Goal: Task Accomplishment & Management: Manage account settings

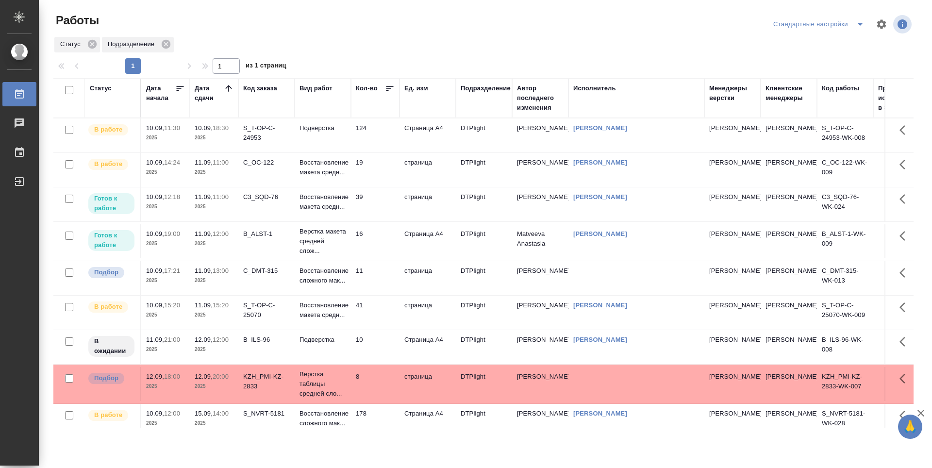
click at [379, 146] on td "124" at bounding box center [375, 135] width 49 height 34
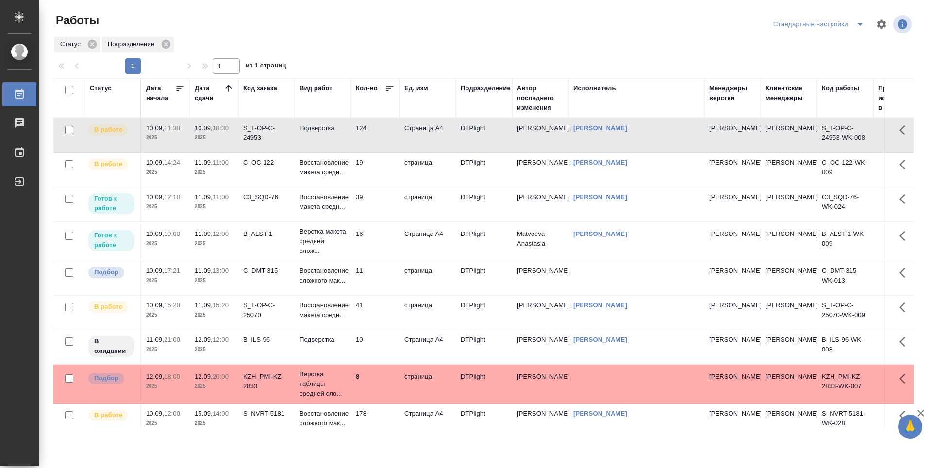
click at [375, 182] on td "19" at bounding box center [375, 170] width 49 height 34
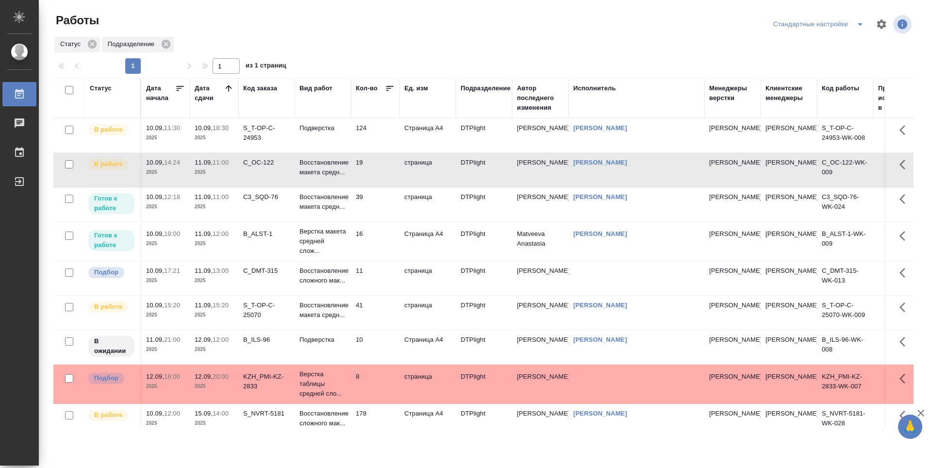
click at [375, 182] on td "19" at bounding box center [375, 170] width 49 height 34
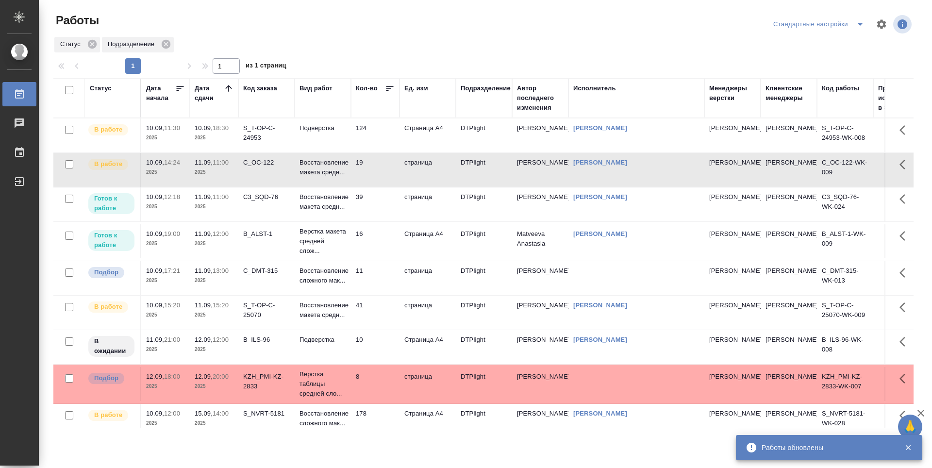
click at [380, 147] on td "124" at bounding box center [375, 135] width 49 height 34
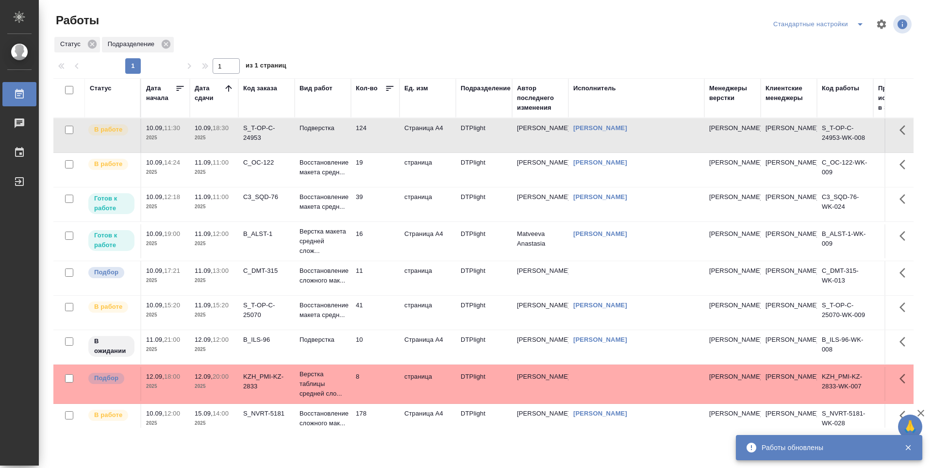
click at [380, 147] on td "124" at bounding box center [375, 135] width 49 height 34
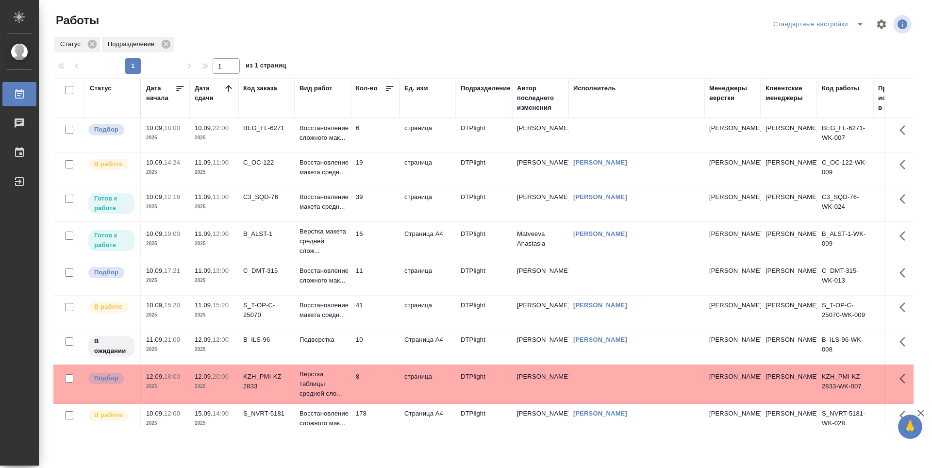
click at [371, 166] on td "19" at bounding box center [375, 170] width 49 height 34
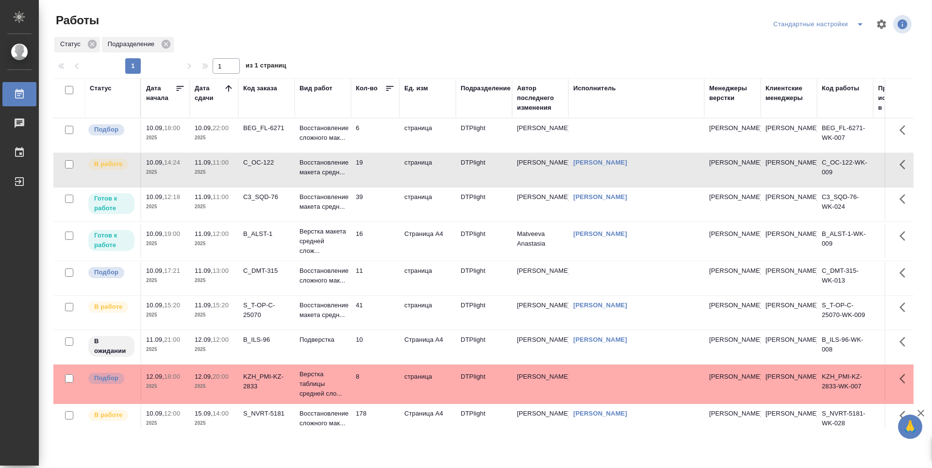
click at [381, 205] on td "39" at bounding box center [375, 204] width 49 height 34
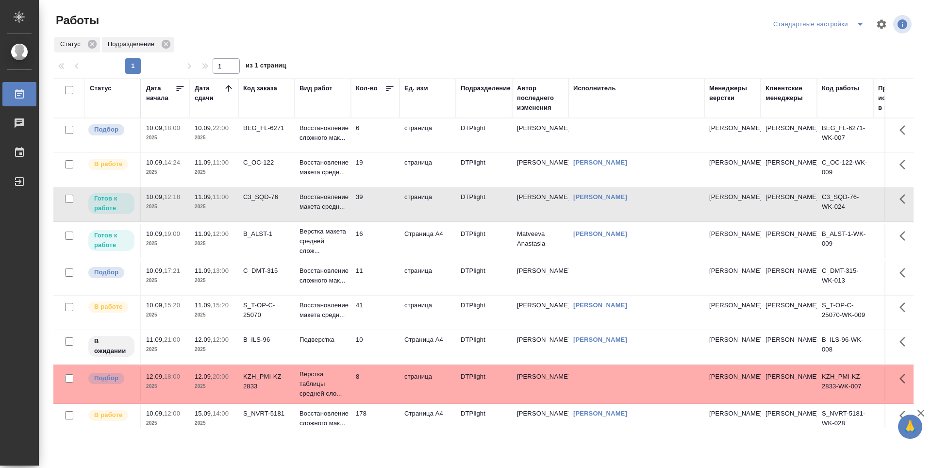
click at [372, 137] on td "6" at bounding box center [375, 135] width 49 height 34
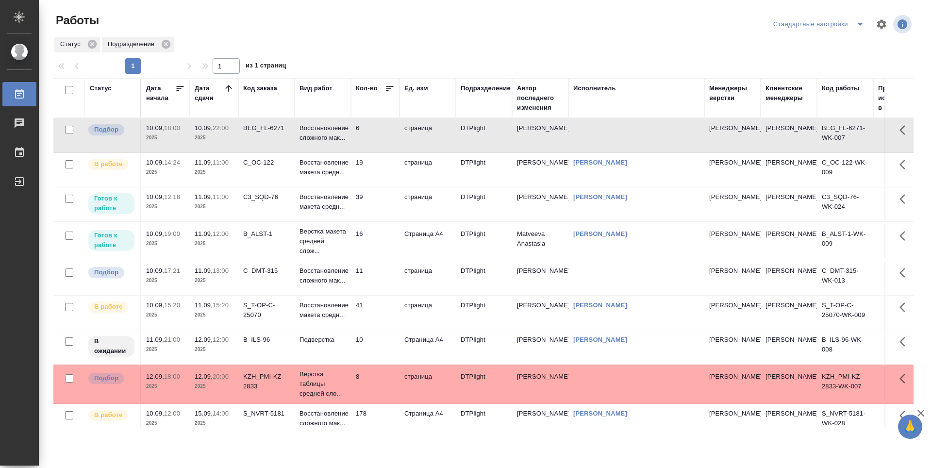
click at [372, 137] on td "6" at bounding box center [375, 135] width 49 height 34
click at [383, 212] on td "39" at bounding box center [375, 204] width 49 height 34
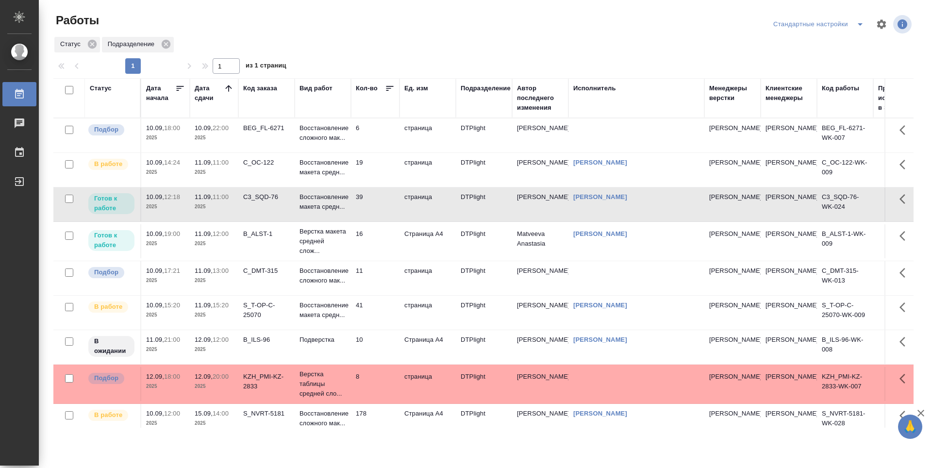
click at [383, 212] on td "39" at bounding box center [375, 204] width 49 height 34
click at [382, 243] on td "16" at bounding box center [375, 241] width 49 height 34
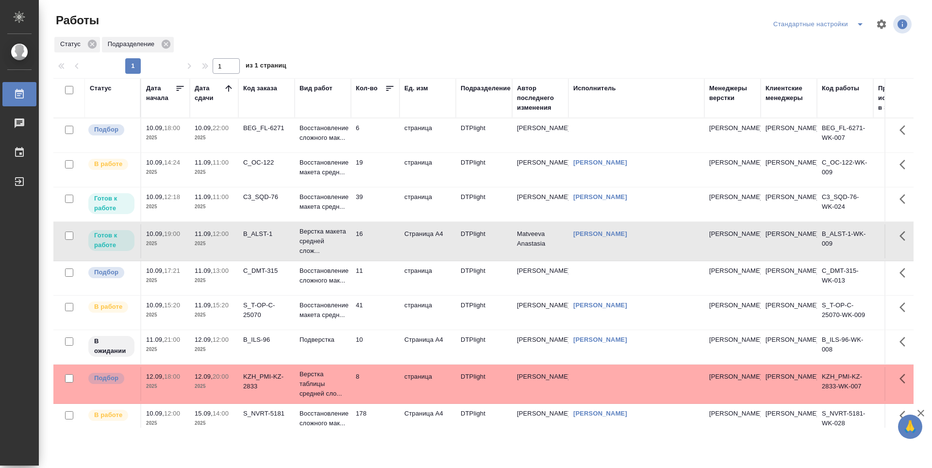
click at [382, 243] on td "16" at bounding box center [375, 241] width 49 height 34
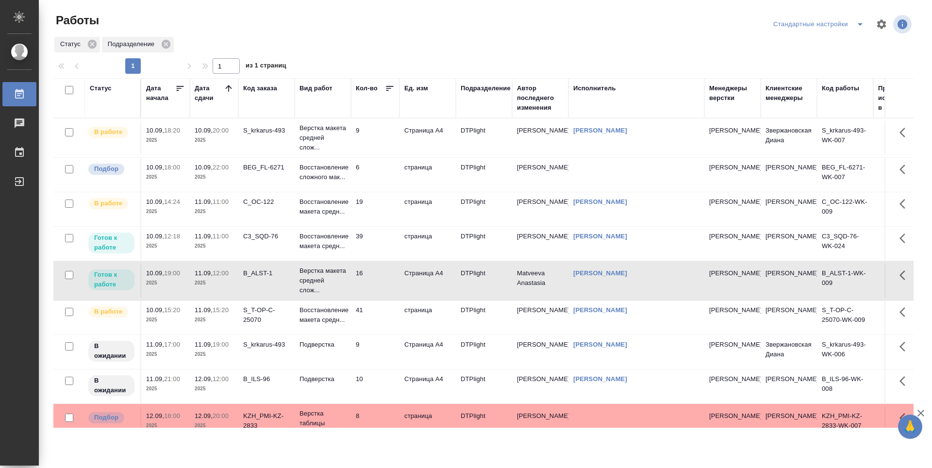
click at [379, 139] on td "9" at bounding box center [375, 138] width 49 height 34
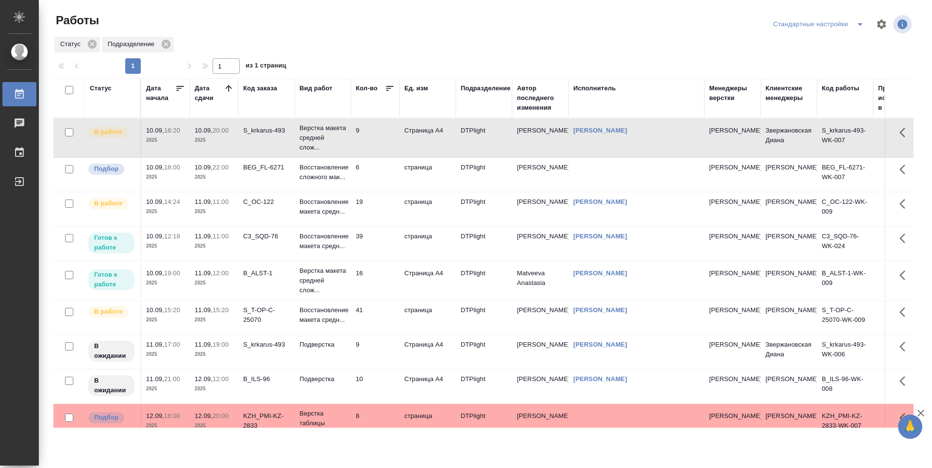
click at [379, 139] on td "9" at bounding box center [375, 138] width 49 height 34
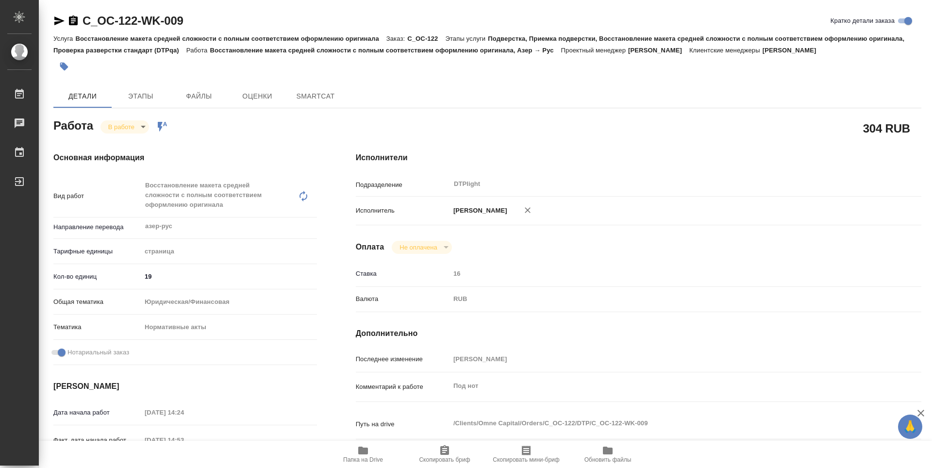
type textarea "x"
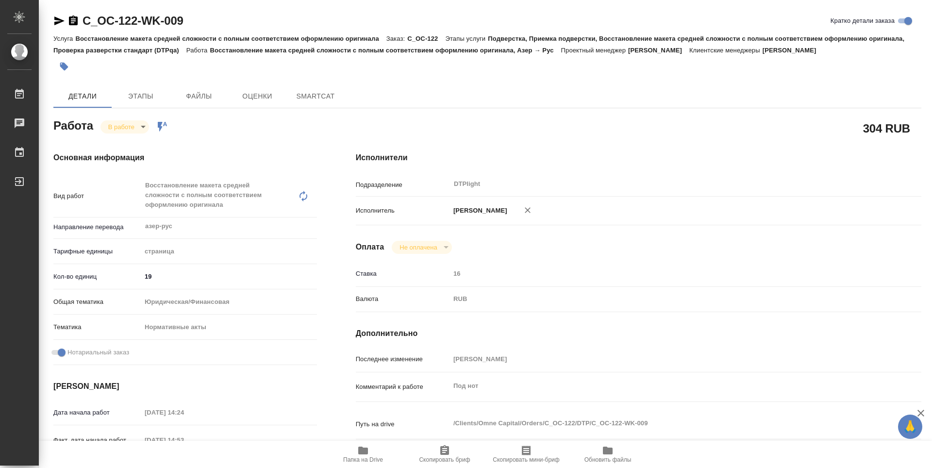
type textarea "x"
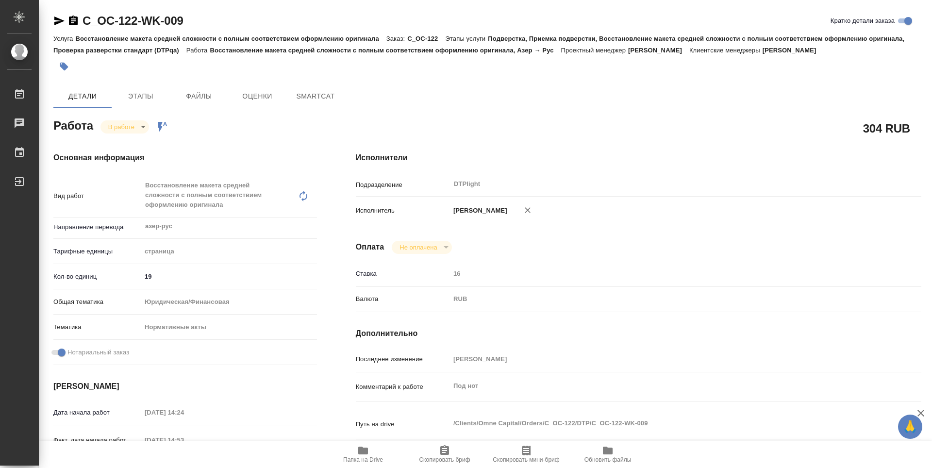
type textarea "x"
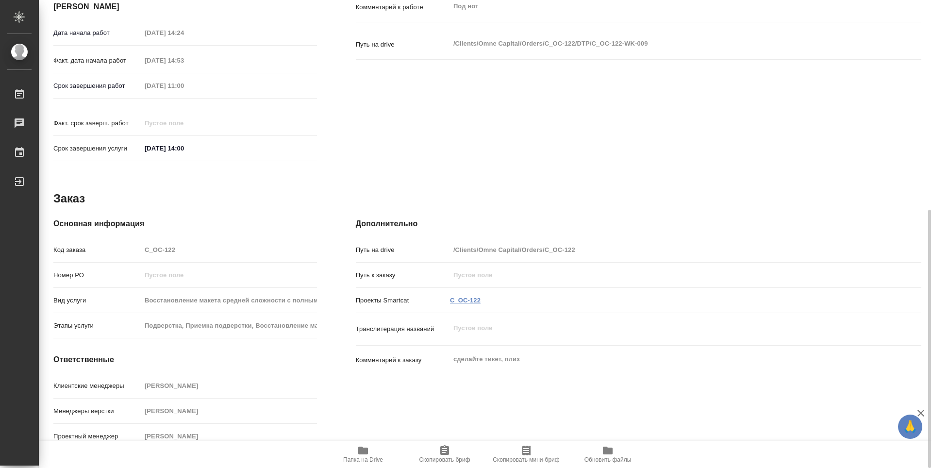
type textarea "x"
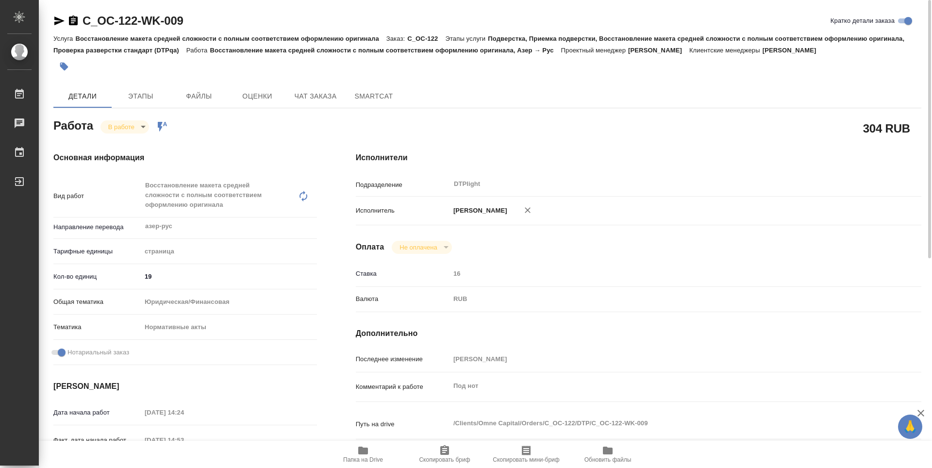
type textarea "x"
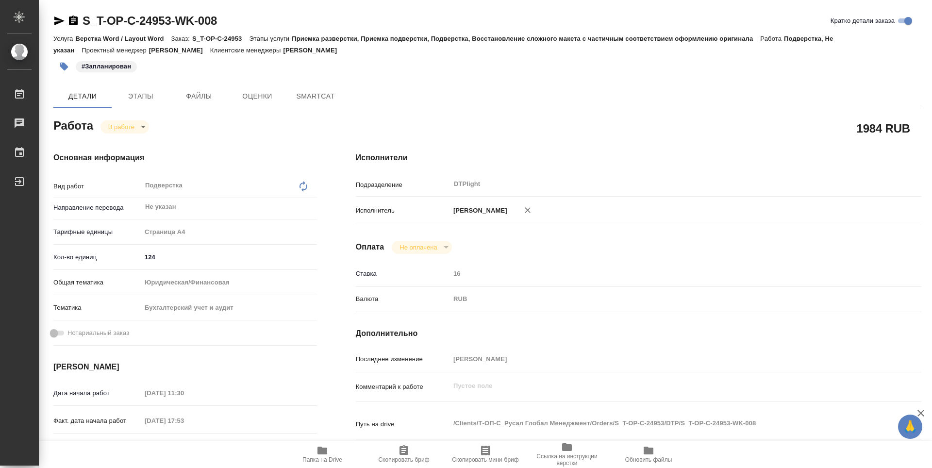
type textarea "x"
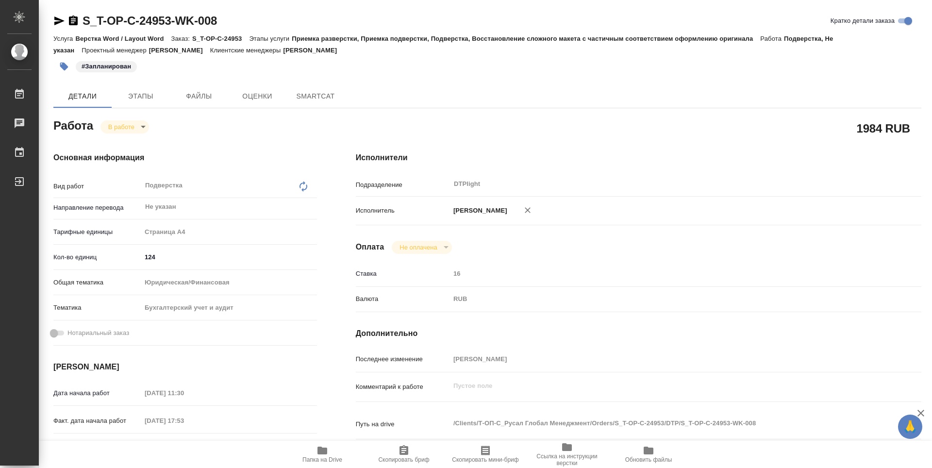
type textarea "x"
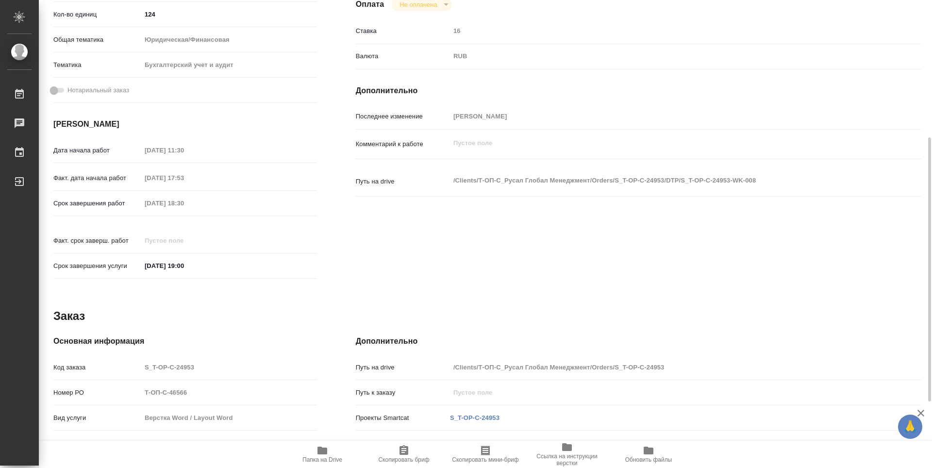
scroll to position [360, 0]
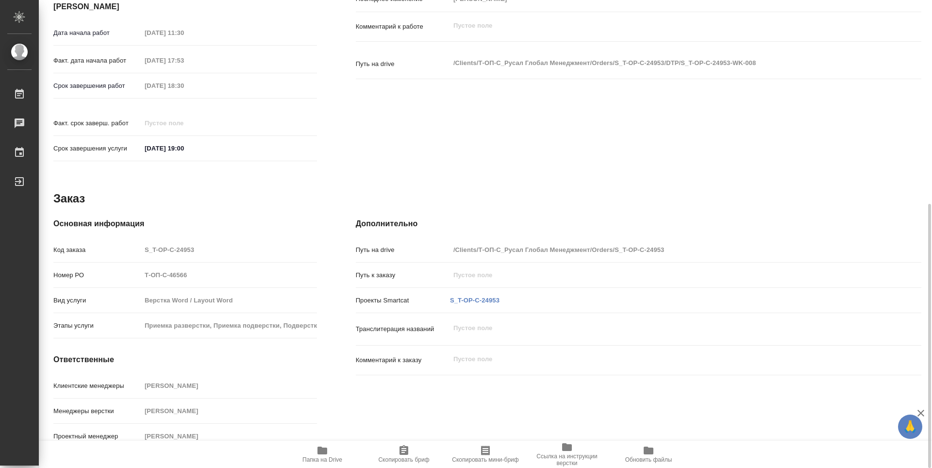
type textarea "x"
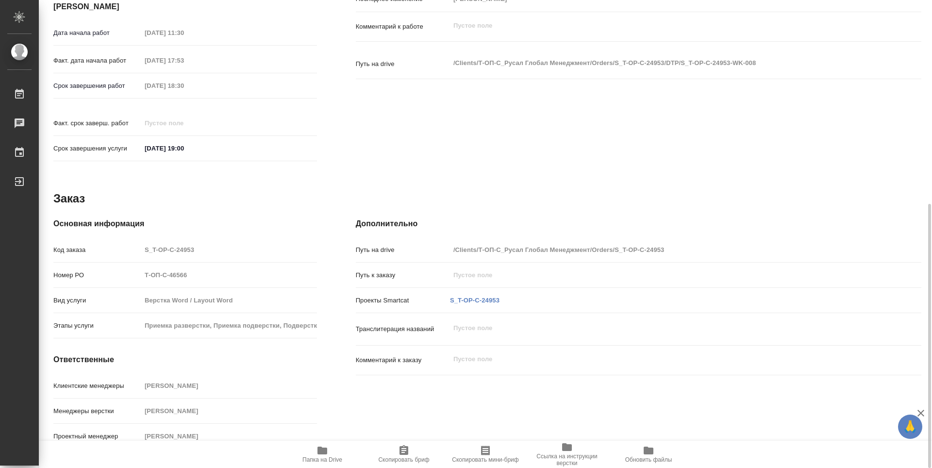
click at [325, 453] on icon "button" at bounding box center [322, 451] width 10 height 8
type textarea "x"
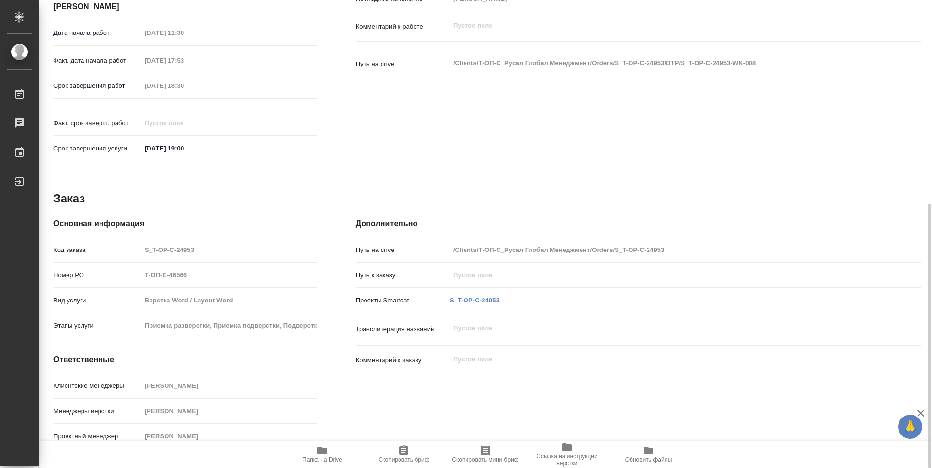
type textarea "x"
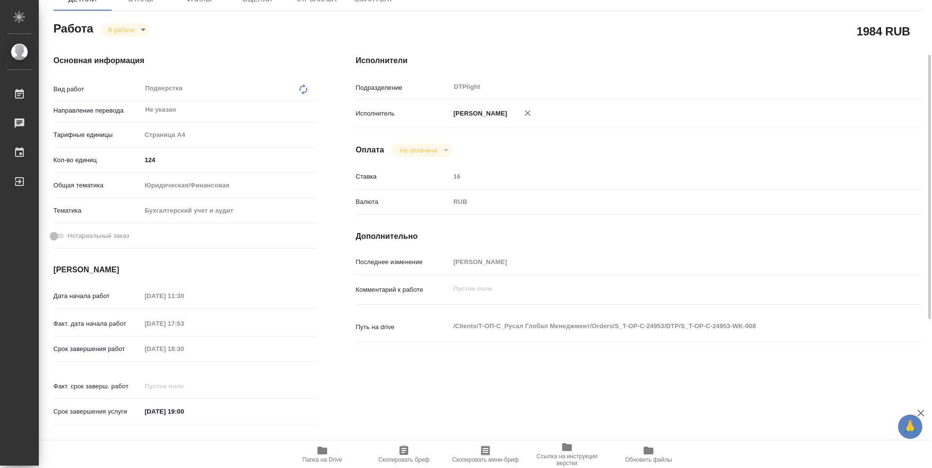
scroll to position [0, 0]
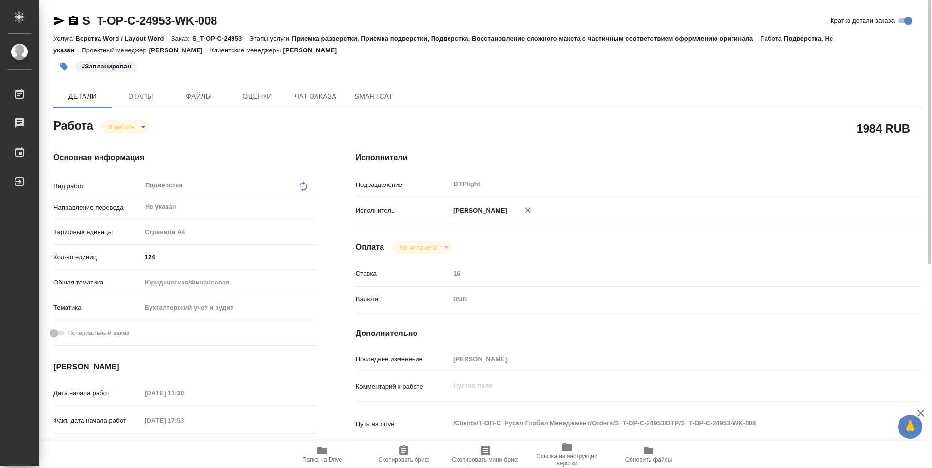
click at [144, 127] on body "🙏 .cls-1 fill:#fff; AWATERA Guselnikov Roman Работы 0 Чаты График Выйти S_T-OP-…" at bounding box center [466, 234] width 932 height 468
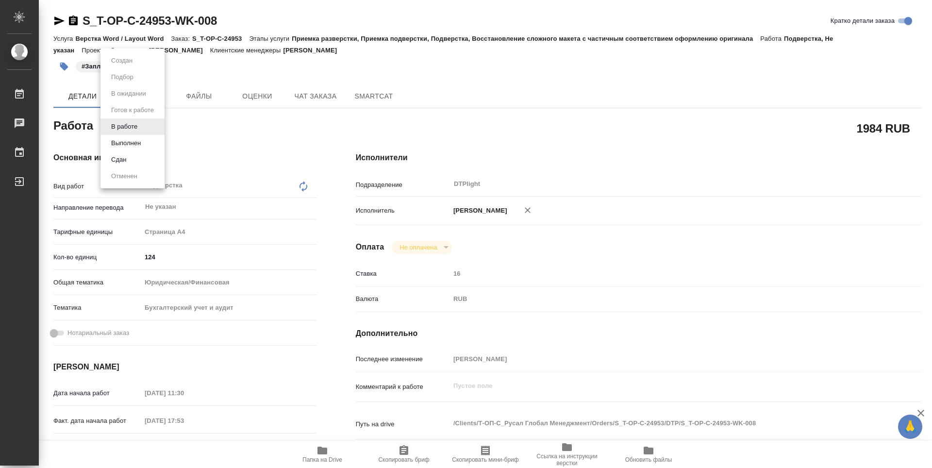
click at [123, 137] on li "Выполнен" at bounding box center [132, 143] width 64 height 17
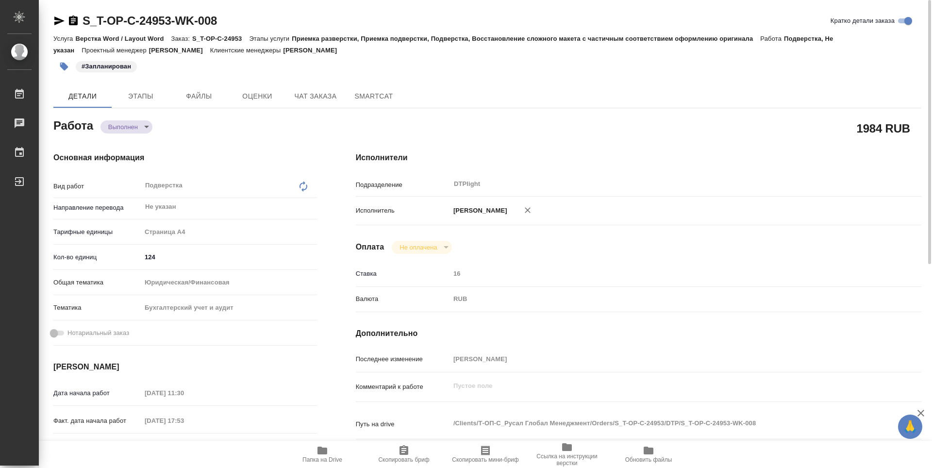
type textarea "x"
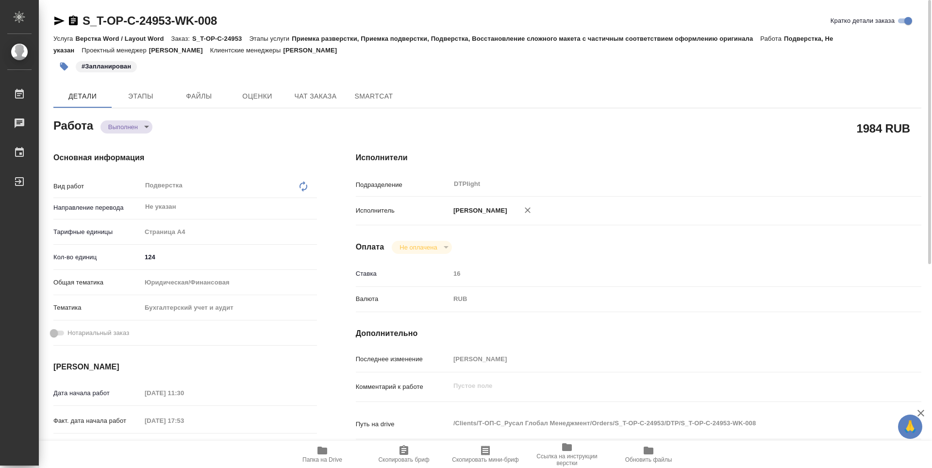
click at [62, 24] on icon "button" at bounding box center [59, 21] width 12 height 12
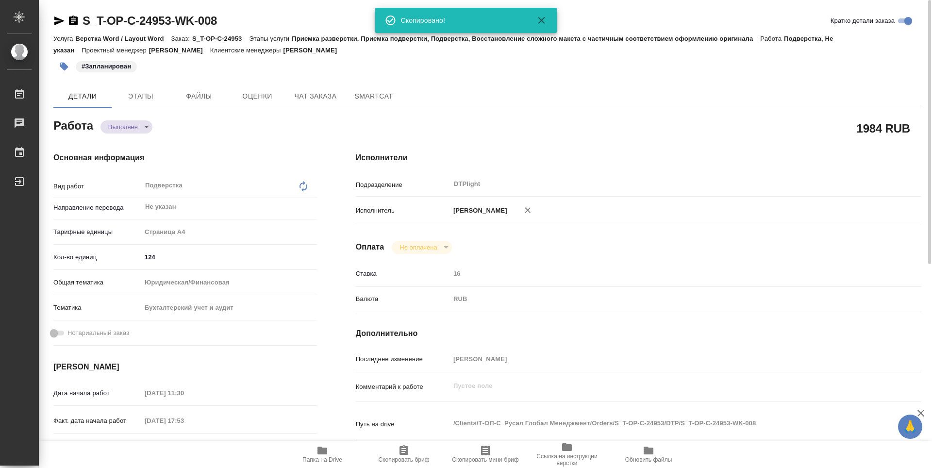
type textarea "x"
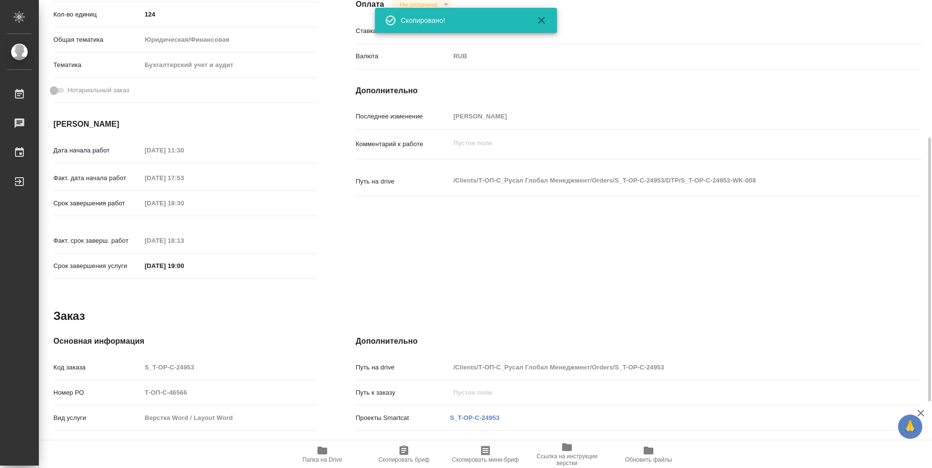
scroll to position [360, 0]
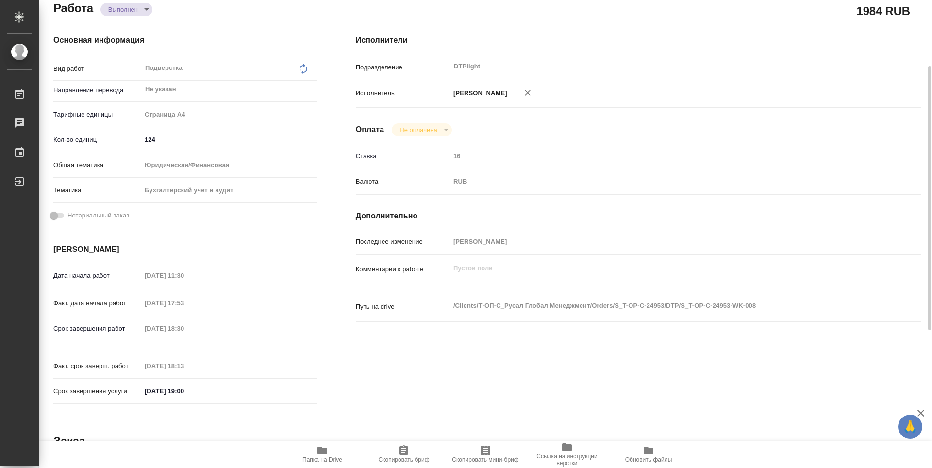
scroll to position [0, 0]
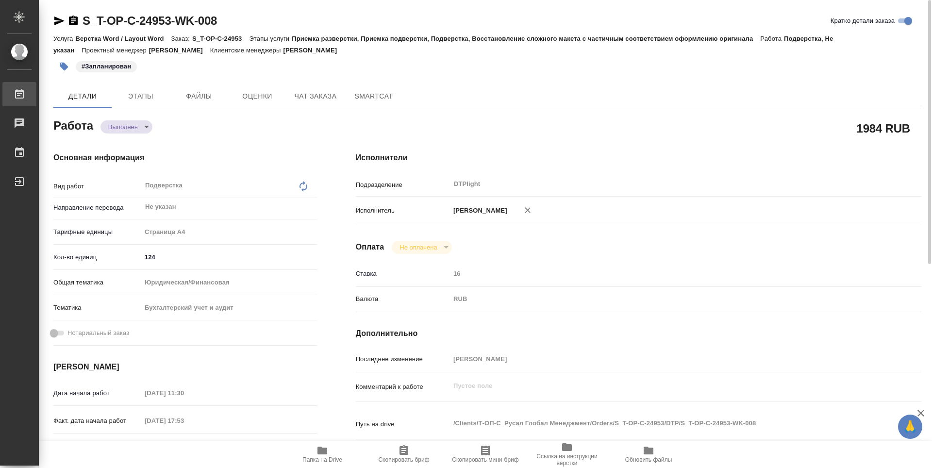
type textarea "x"
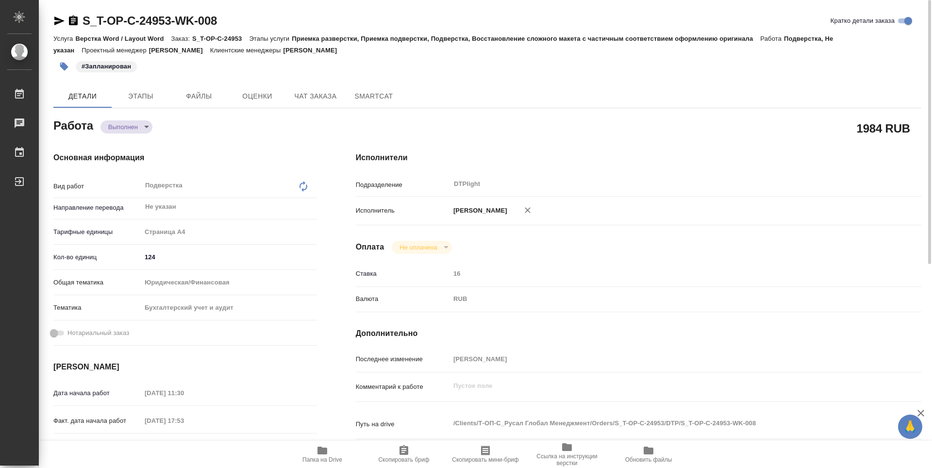
type textarea "x"
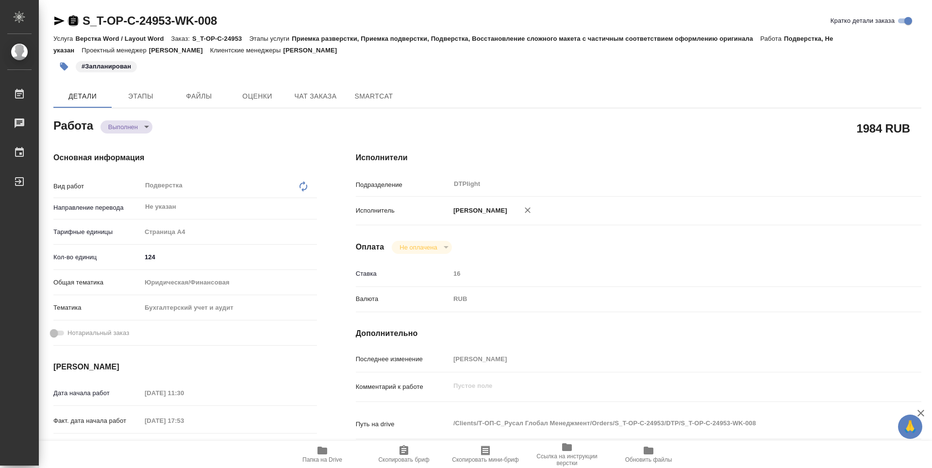
click at [74, 23] on icon "button" at bounding box center [73, 21] width 9 height 10
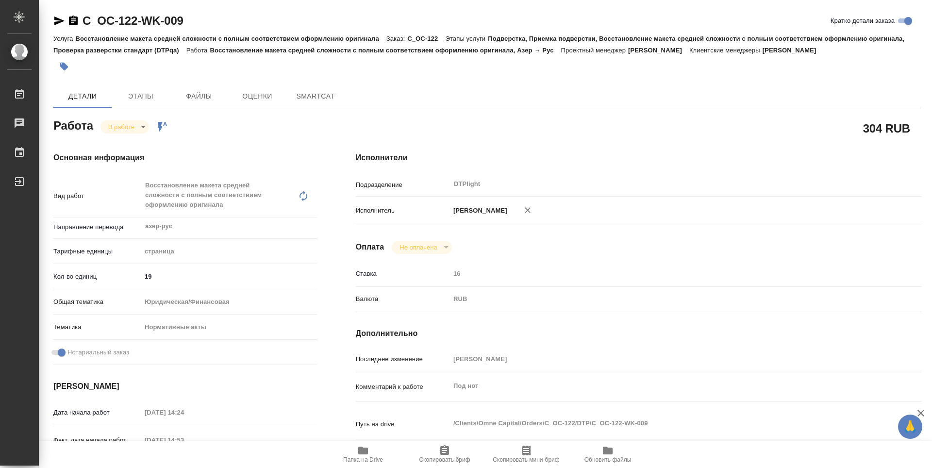
type textarea "x"
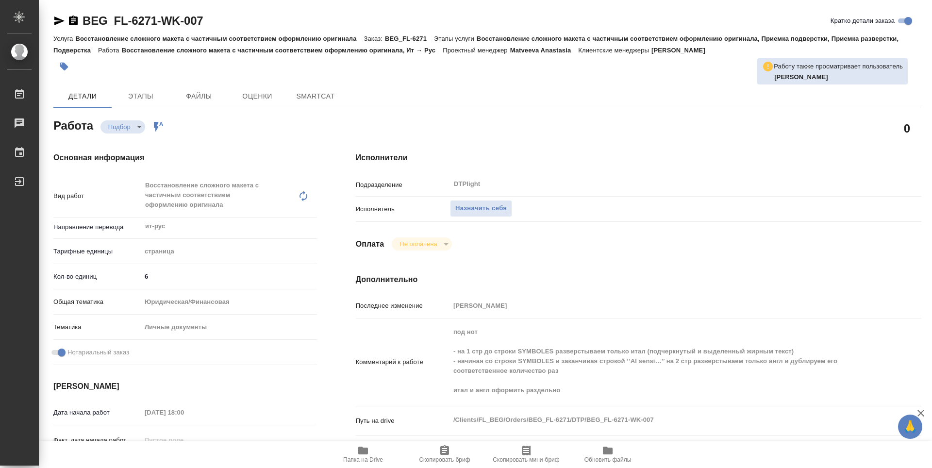
type textarea "x"
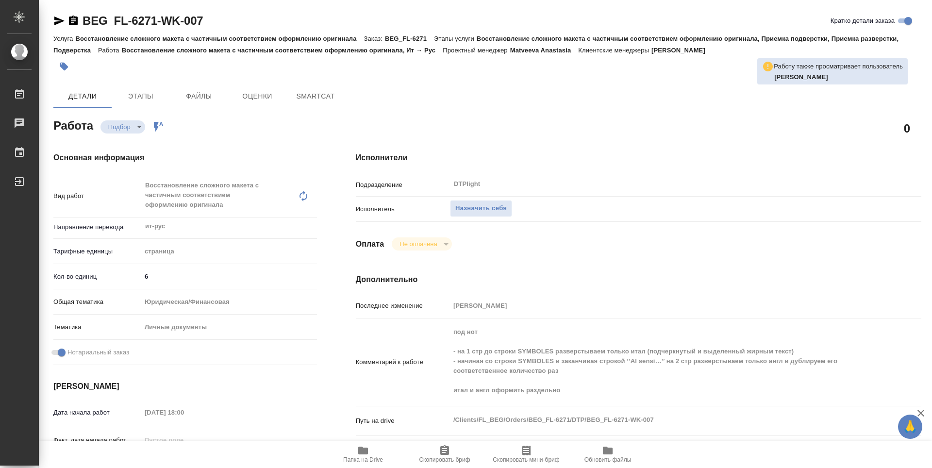
type textarea "x"
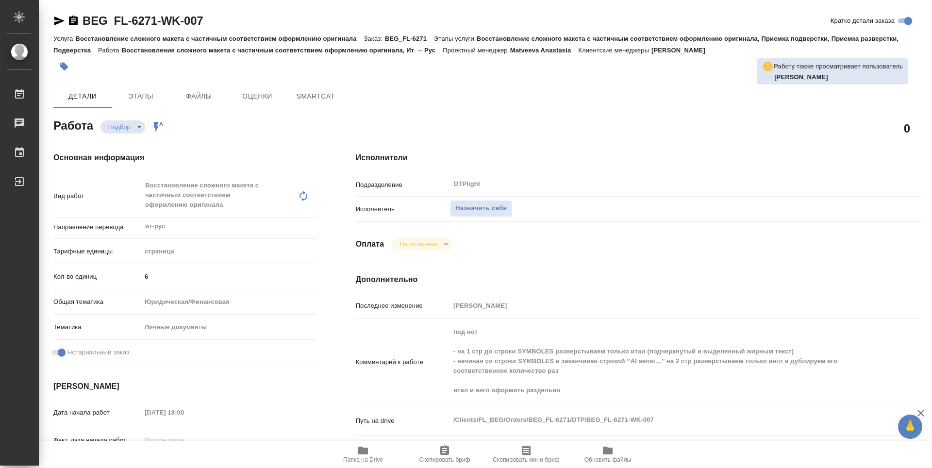
type textarea "x"
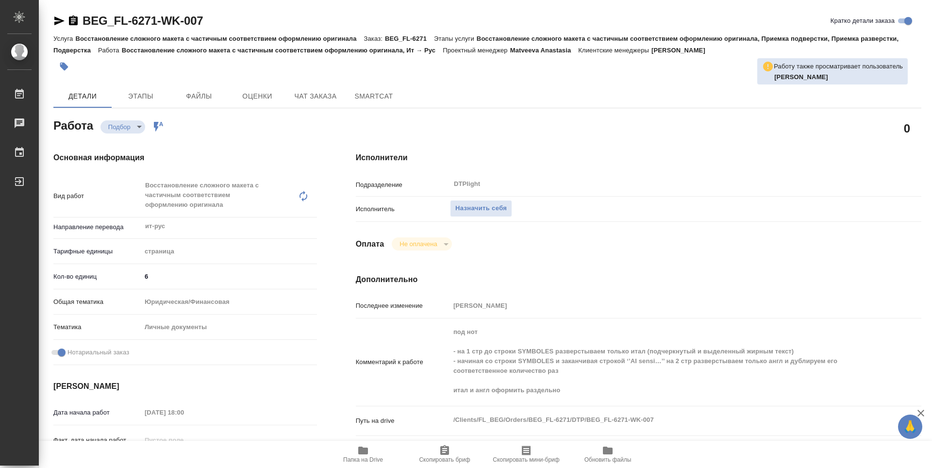
type textarea "x"
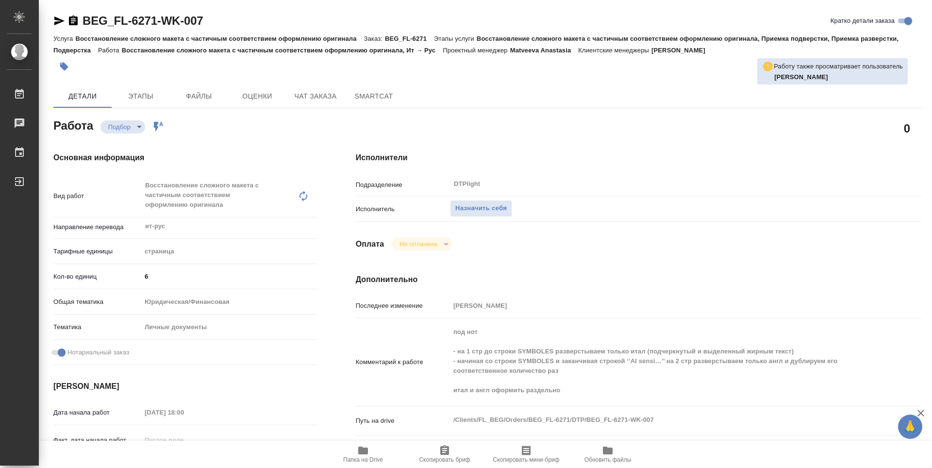
type textarea "x"
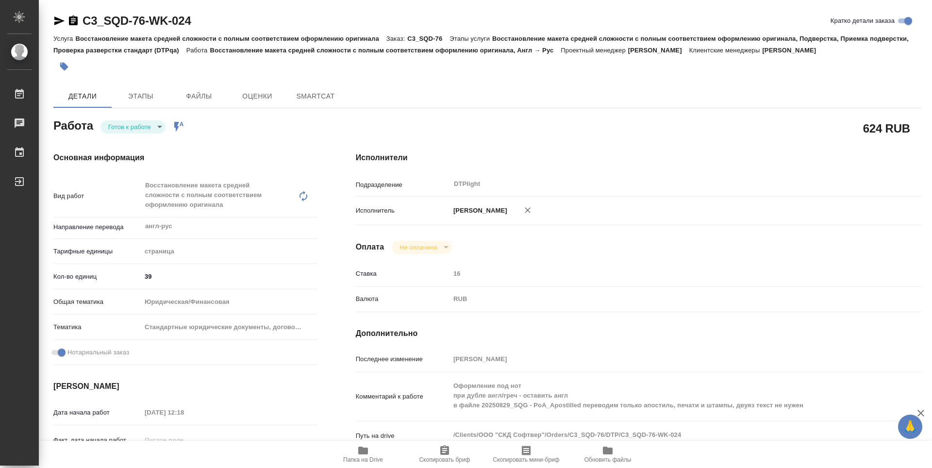
type textarea "x"
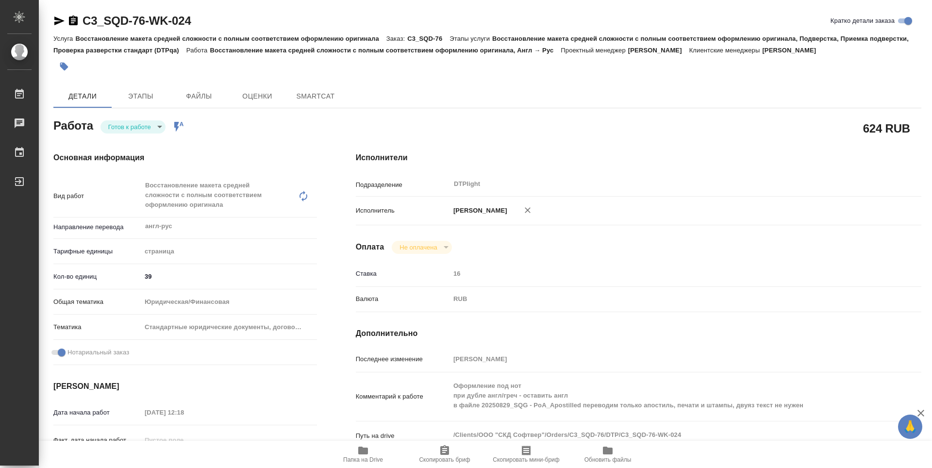
type textarea "x"
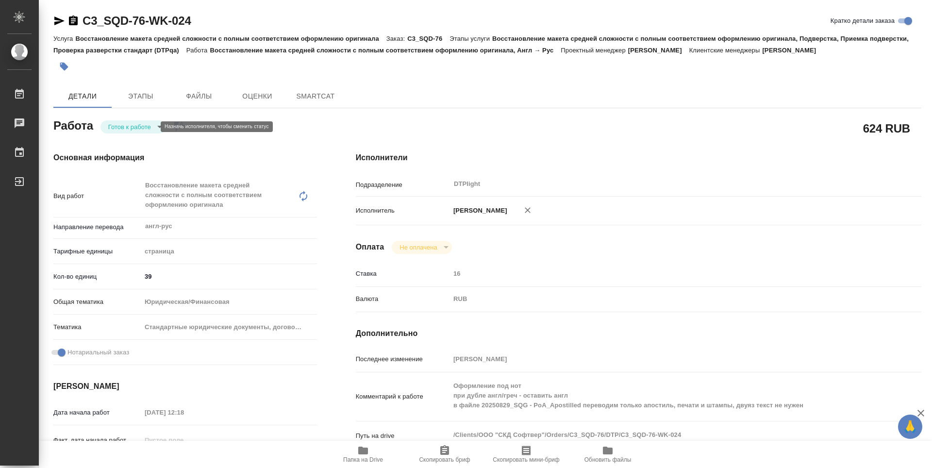
type textarea "x"
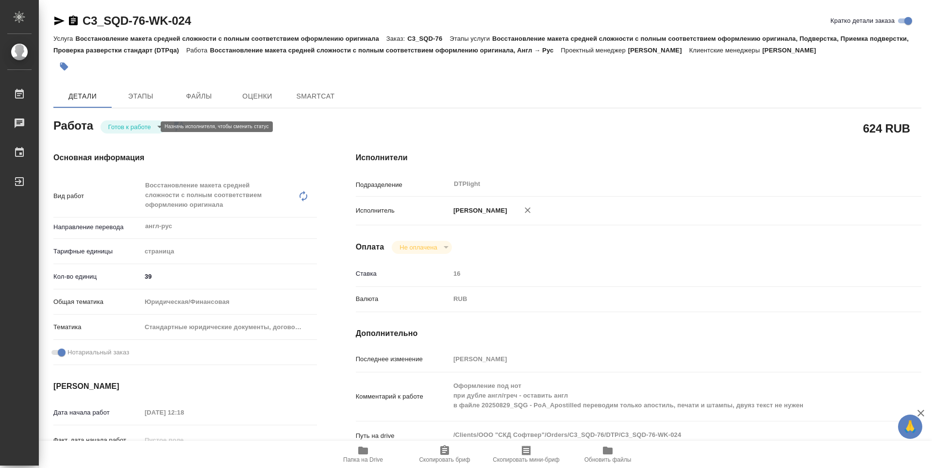
click at [142, 122] on body "🙏 .cls-1 fill:#fff; AWATERA Guselnikov Roman Работы Чаты График Выйти C3_SQD-76…" at bounding box center [466, 234] width 932 height 468
click at [129, 126] on button "В работе" at bounding box center [124, 126] width 32 height 11
type textarea "x"
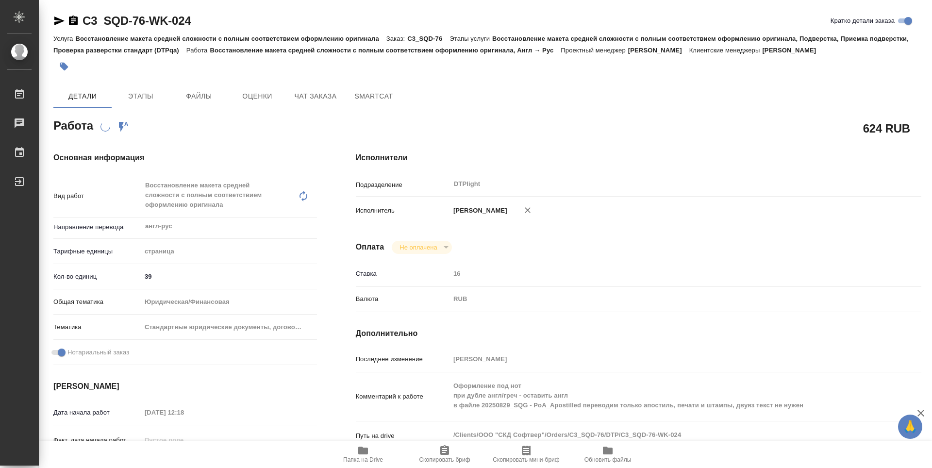
type textarea "x"
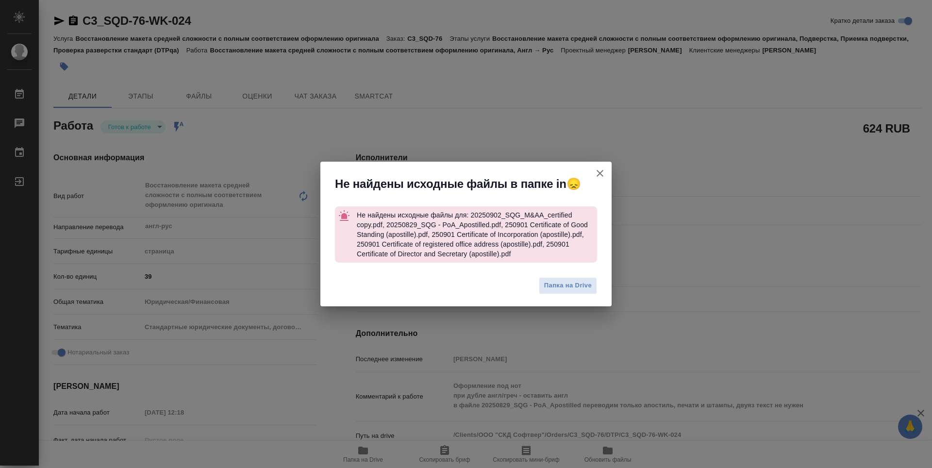
type textarea "x"
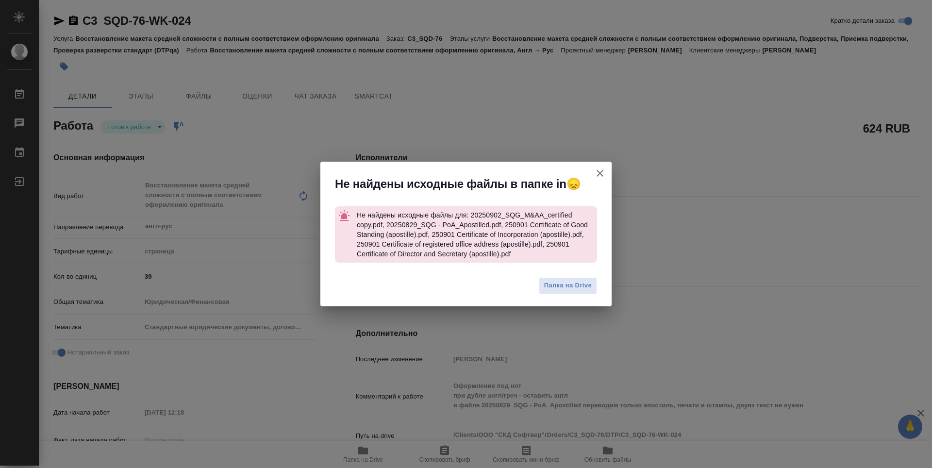
type textarea "x"
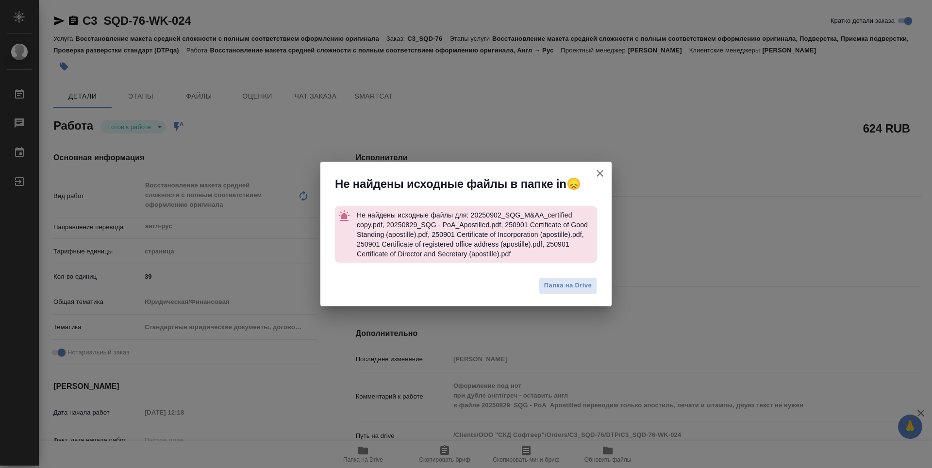
type textarea "x"
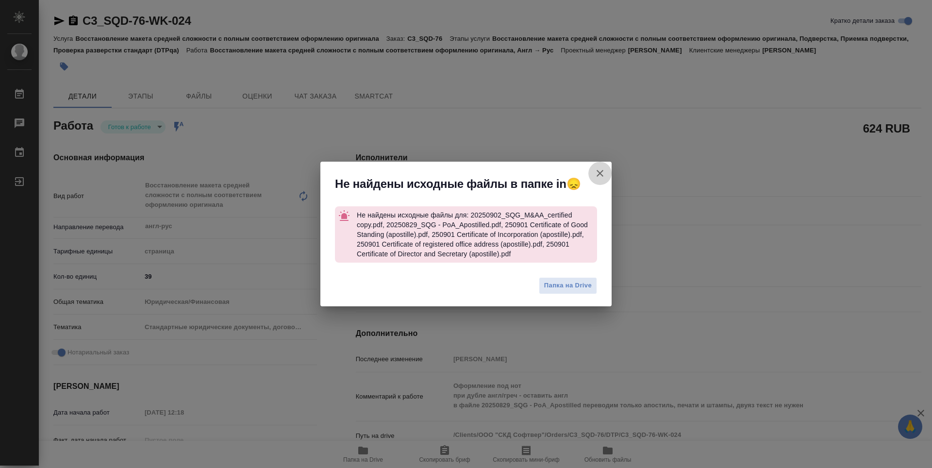
click at [598, 172] on icon "button" at bounding box center [600, 173] width 12 height 12
type textarea "x"
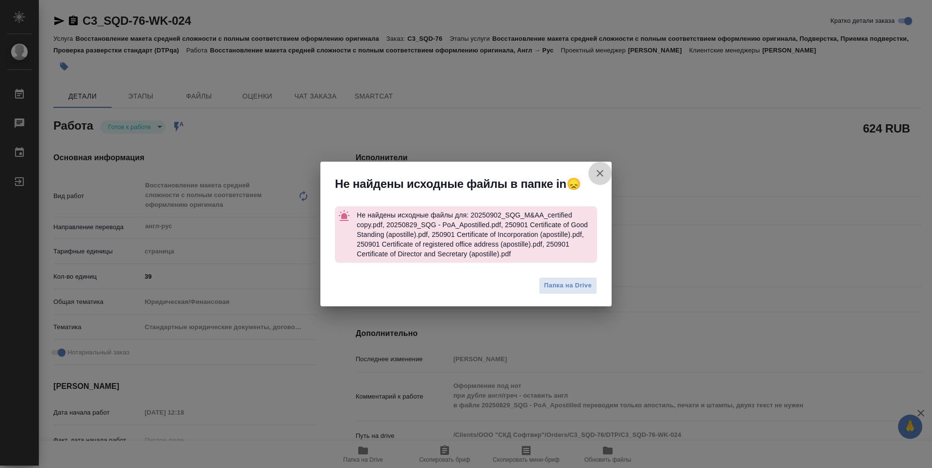
type textarea "x"
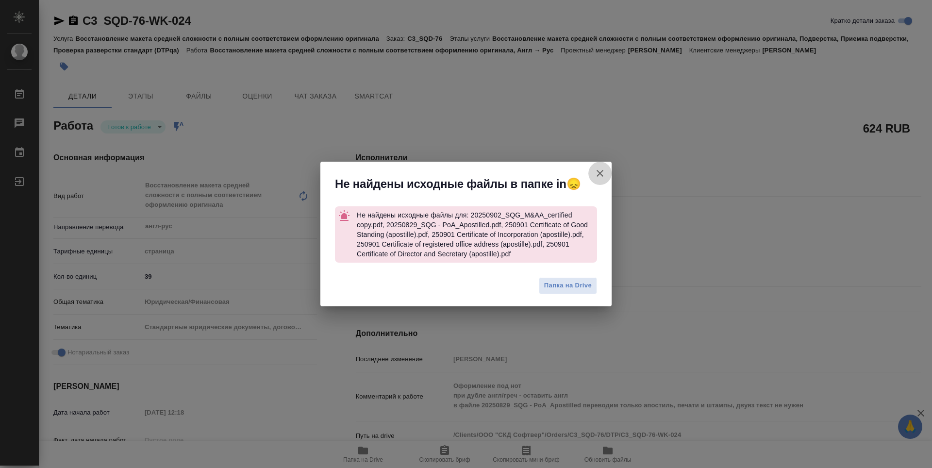
type textarea "x"
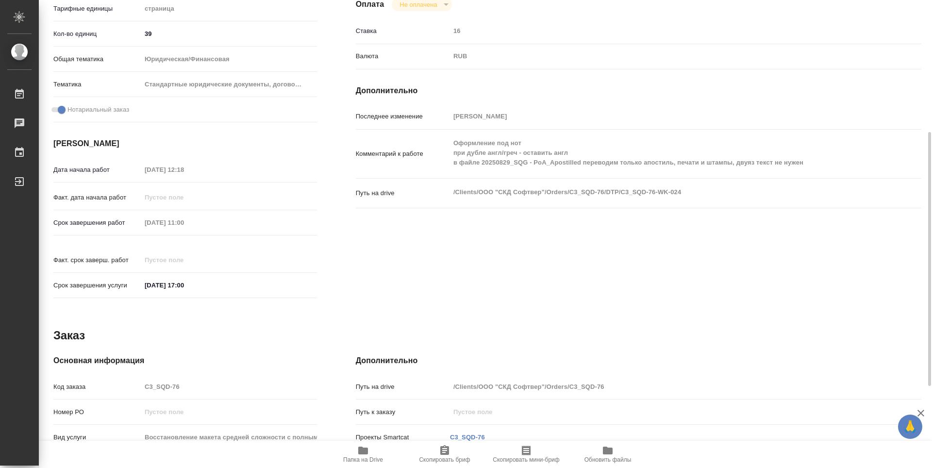
scroll to position [393, 0]
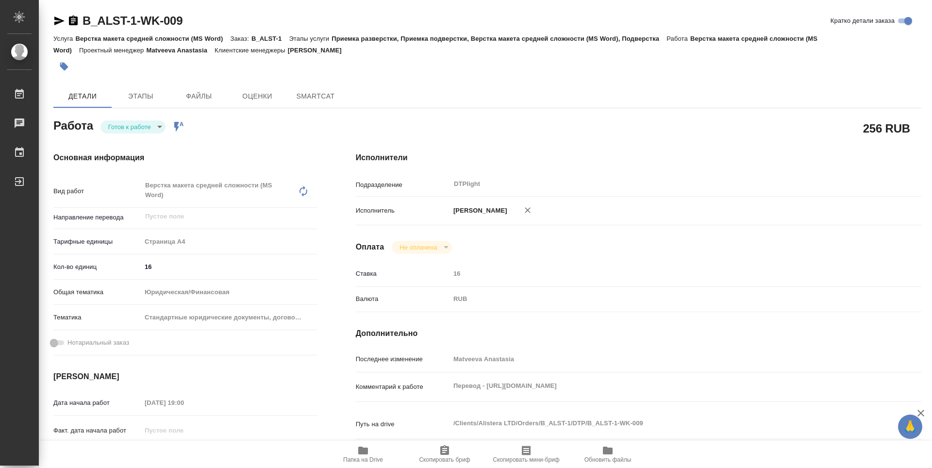
type textarea "x"
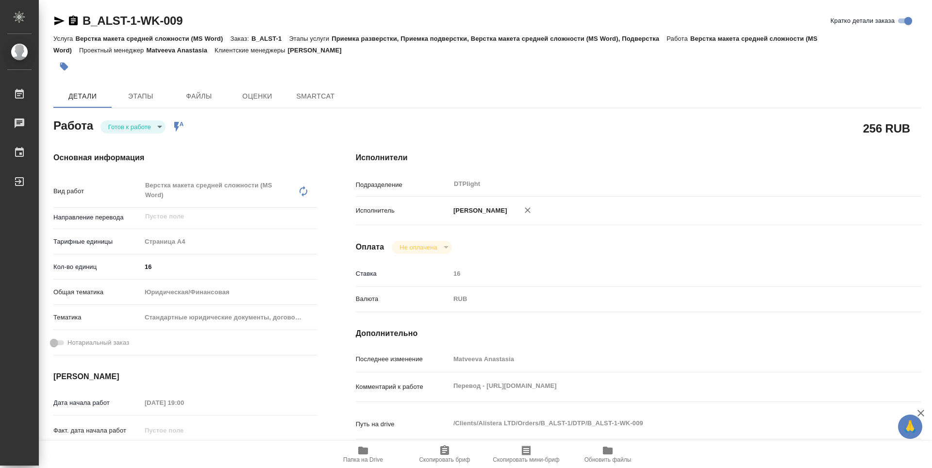
type textarea "x"
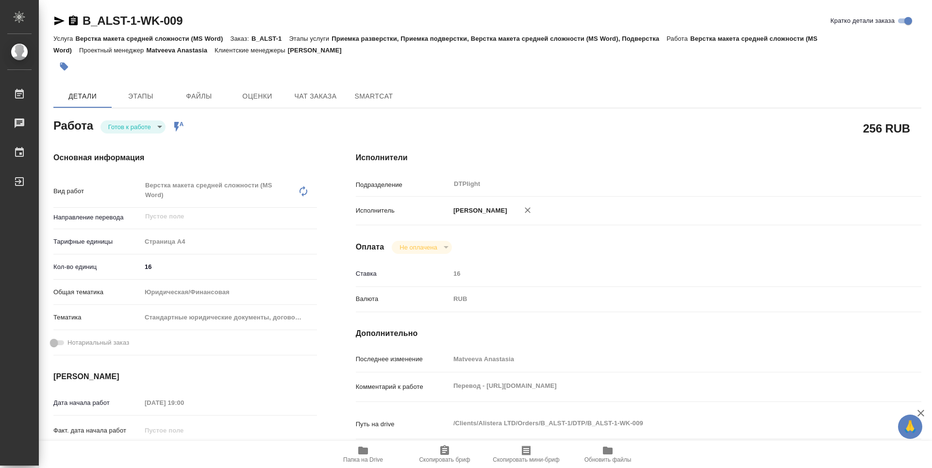
type textarea "x"
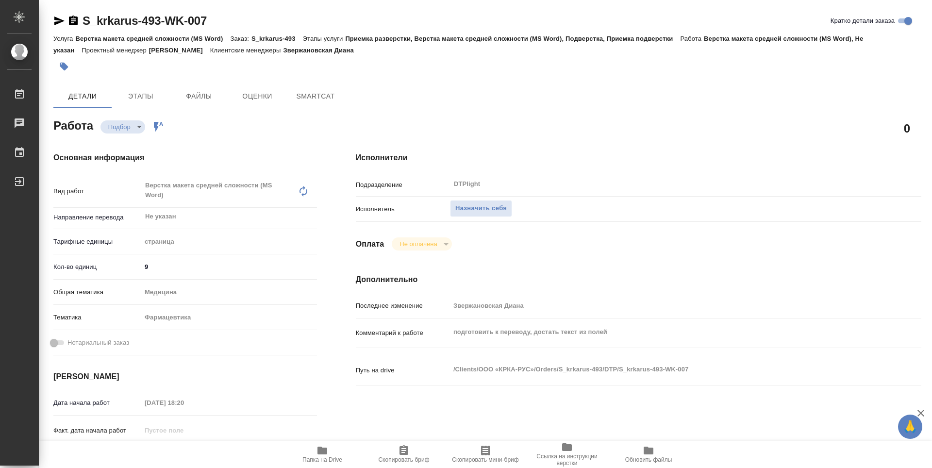
type textarea "x"
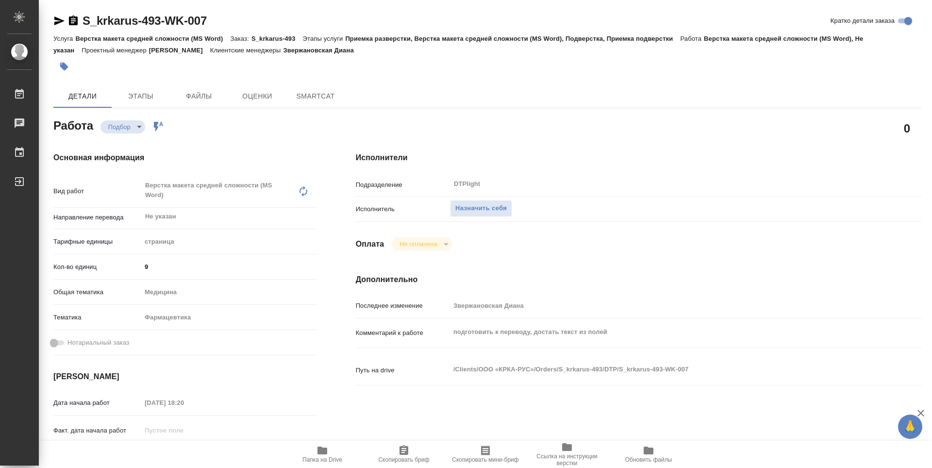
type textarea "x"
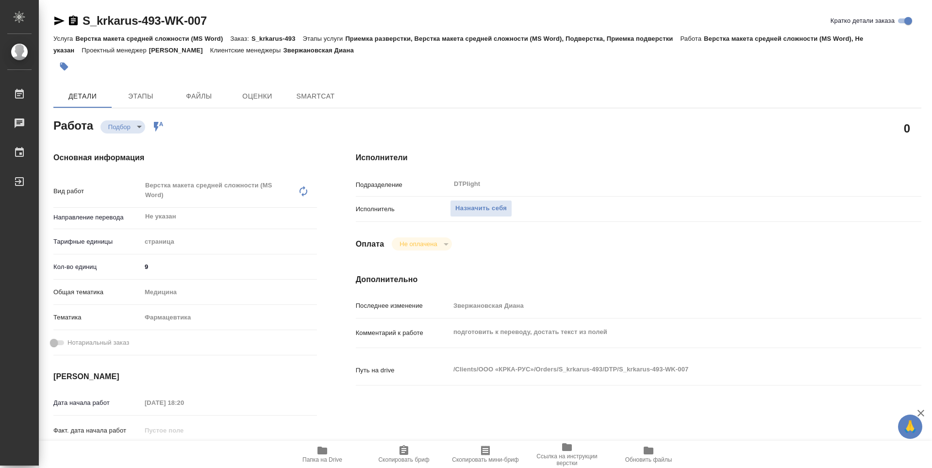
type textarea "x"
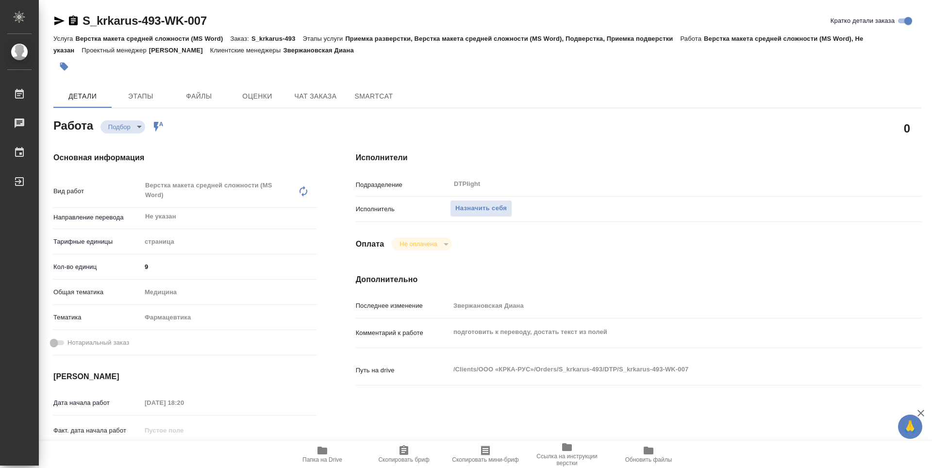
type textarea "x"
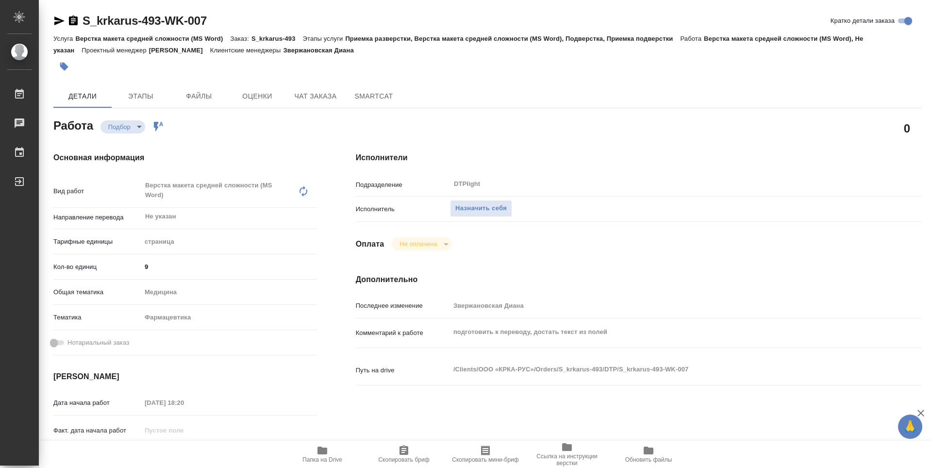
type textarea "x"
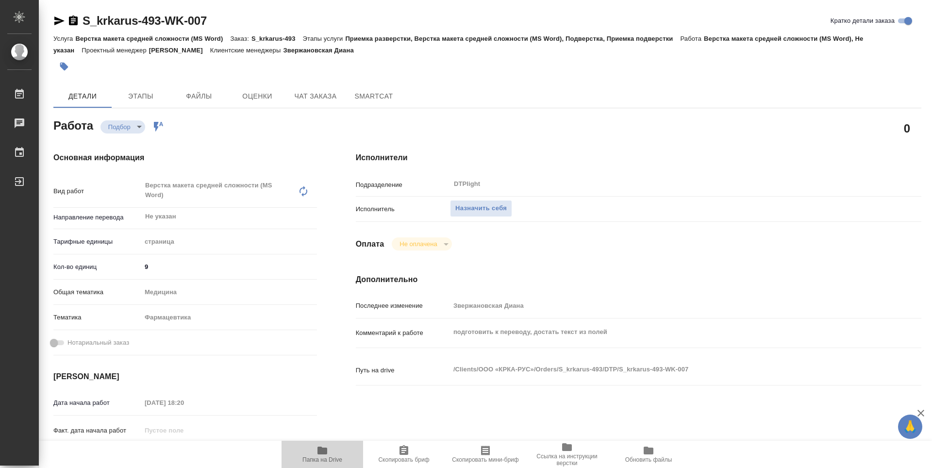
click at [334, 447] on span "Папка на Drive" at bounding box center [322, 454] width 70 height 18
click at [484, 205] on span "Назначить себя" at bounding box center [480, 208] width 51 height 11
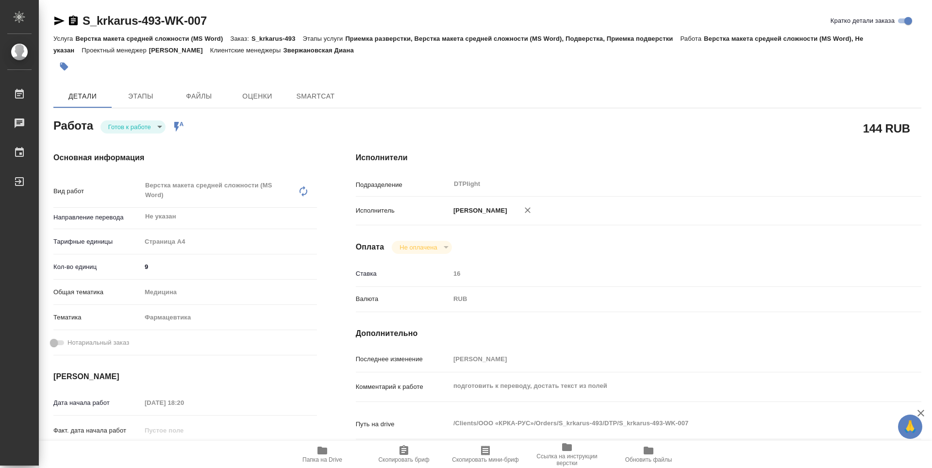
type textarea "x"
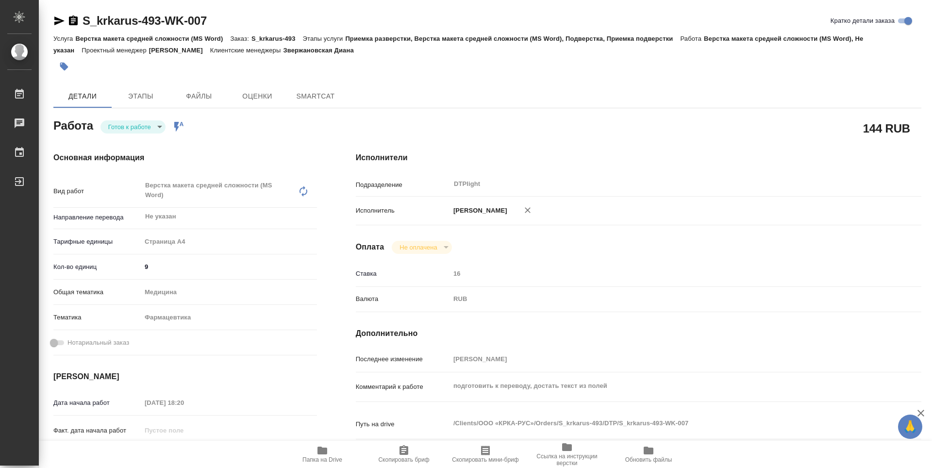
type textarea "x"
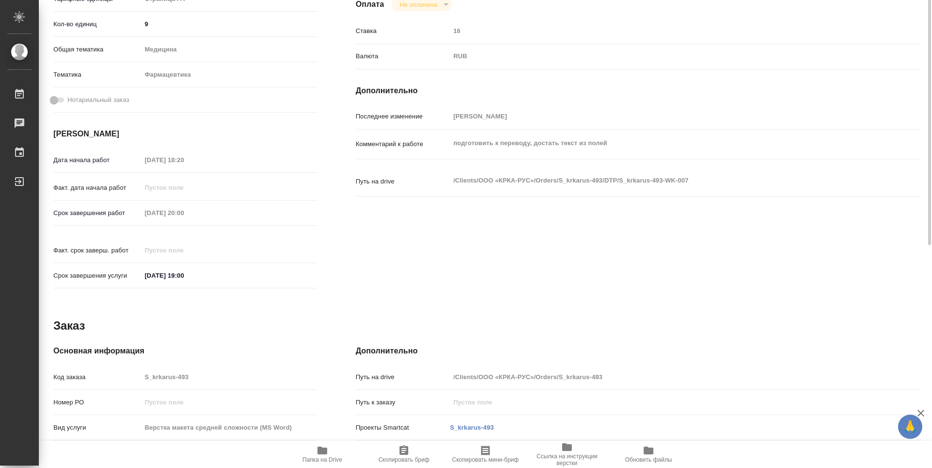
type textarea "x"
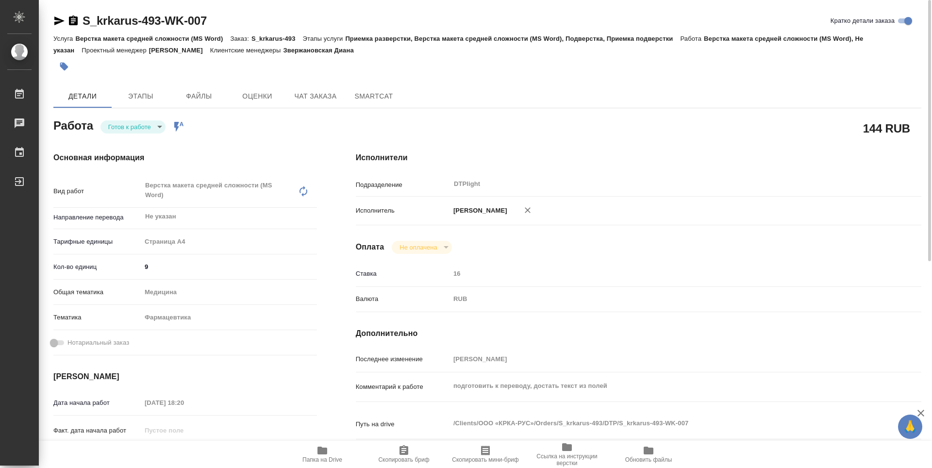
type textarea "x"
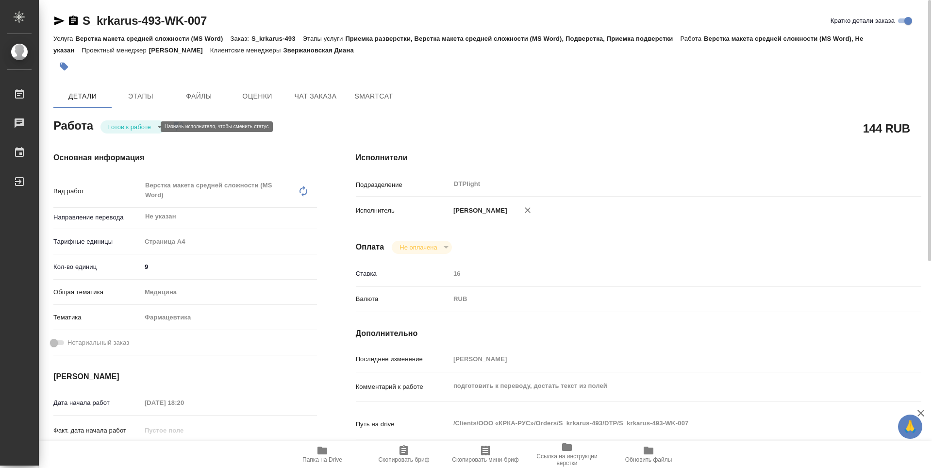
click at [146, 127] on body "🙏 .cls-1 fill:#fff; AWATERA Guselnikov Roman Работы Чаты График Выйти S_krkarus…" at bounding box center [466, 234] width 932 height 468
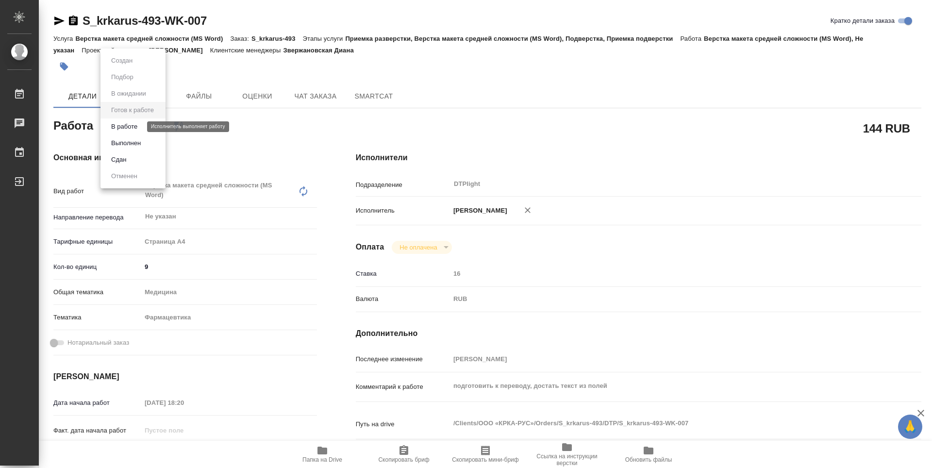
click at [137, 128] on button "В работе" at bounding box center [124, 126] width 32 height 11
type textarea "x"
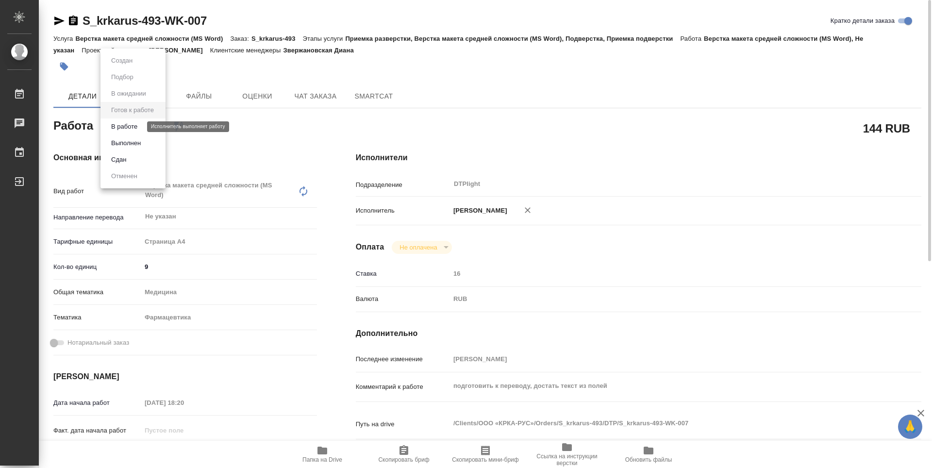
type textarea "x"
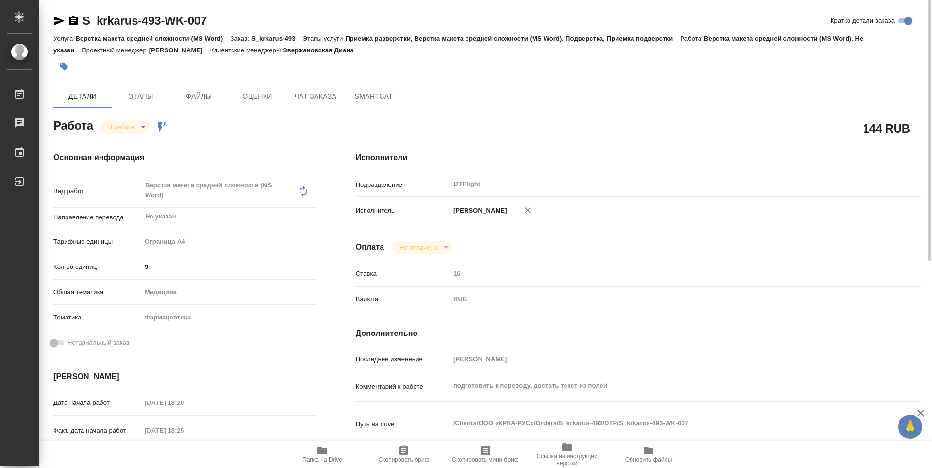
type textarea "x"
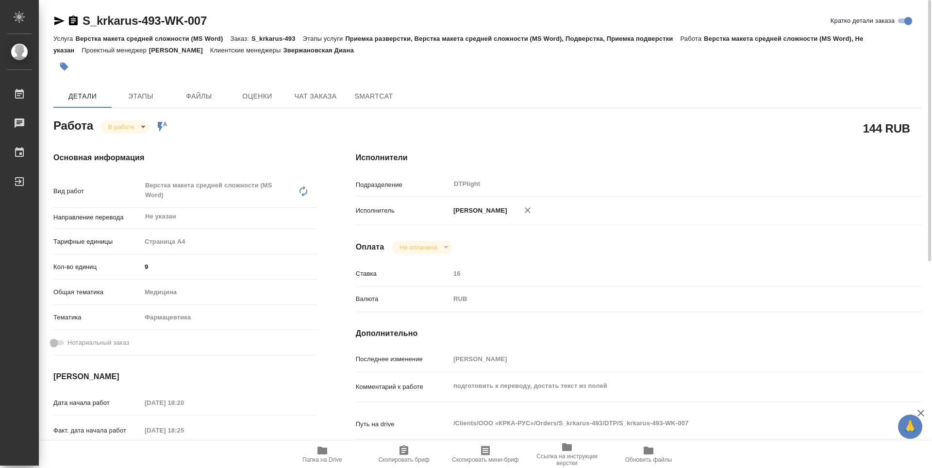
type textarea "x"
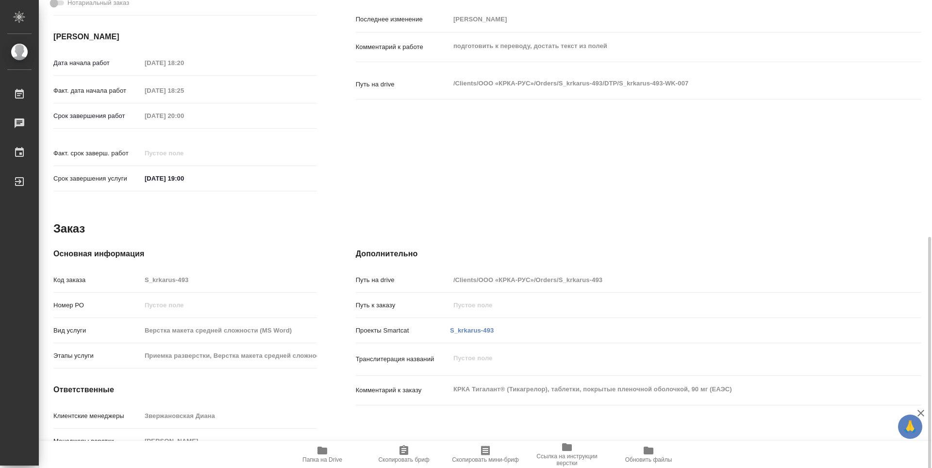
scroll to position [370, 0]
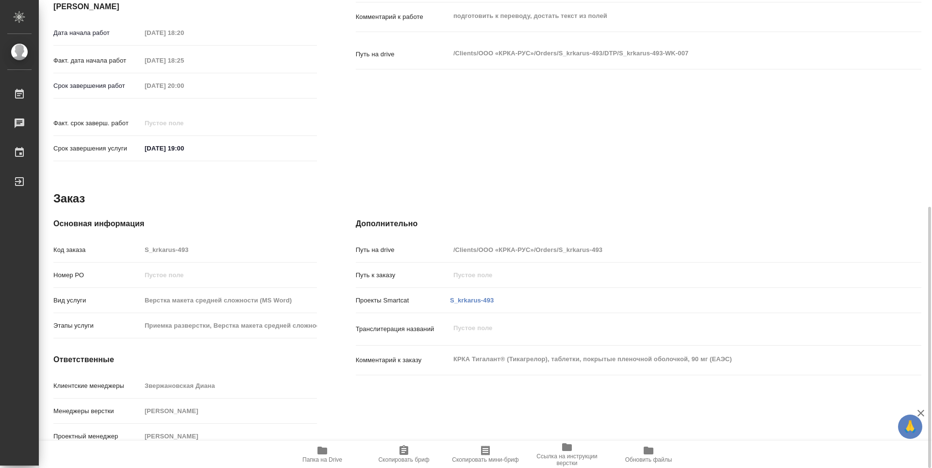
type textarea "x"
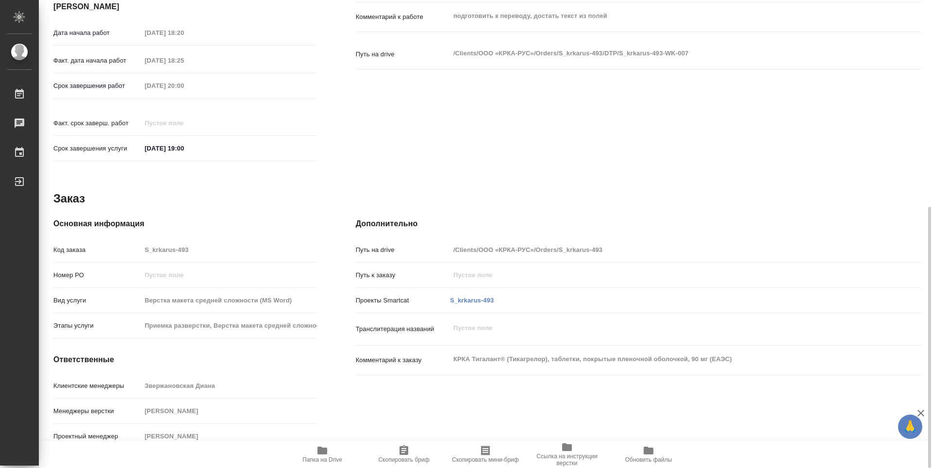
scroll to position [0, 0]
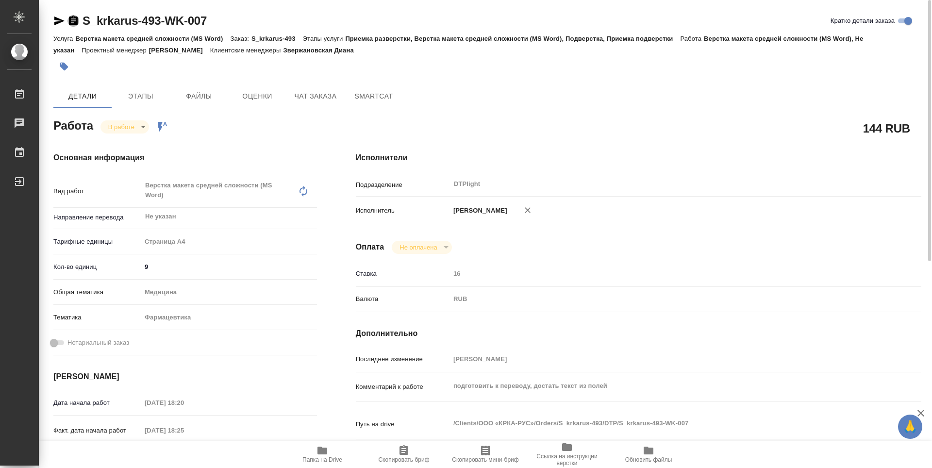
click at [72, 19] on icon "button" at bounding box center [73, 21] width 12 height 12
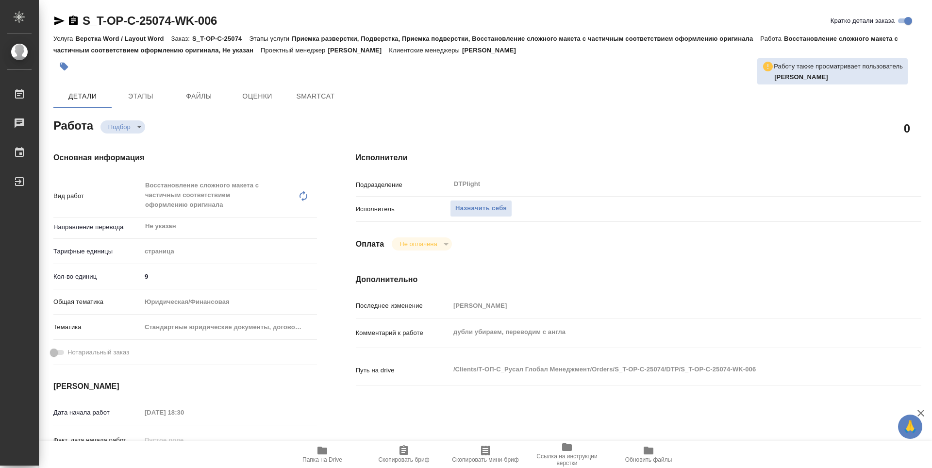
type textarea "x"
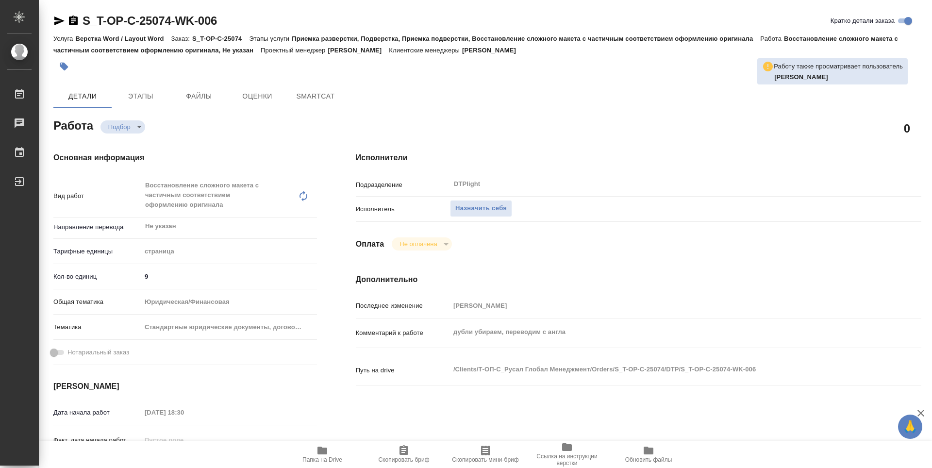
type textarea "x"
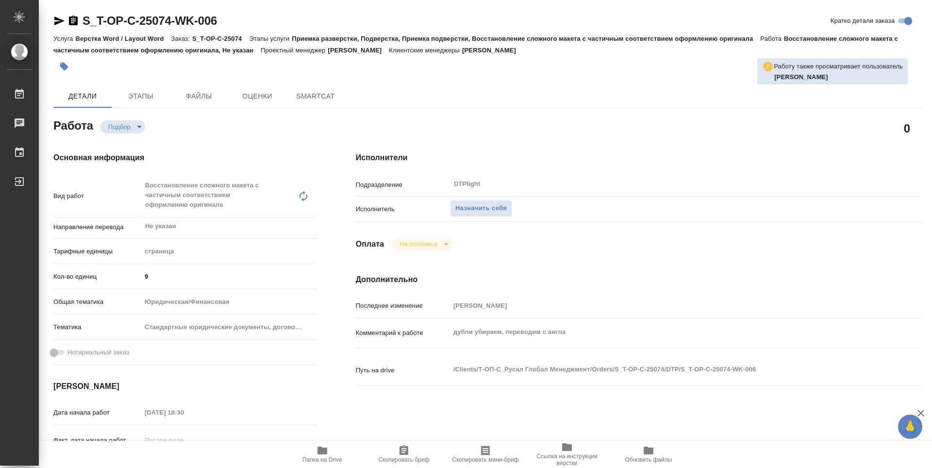
type textarea "x"
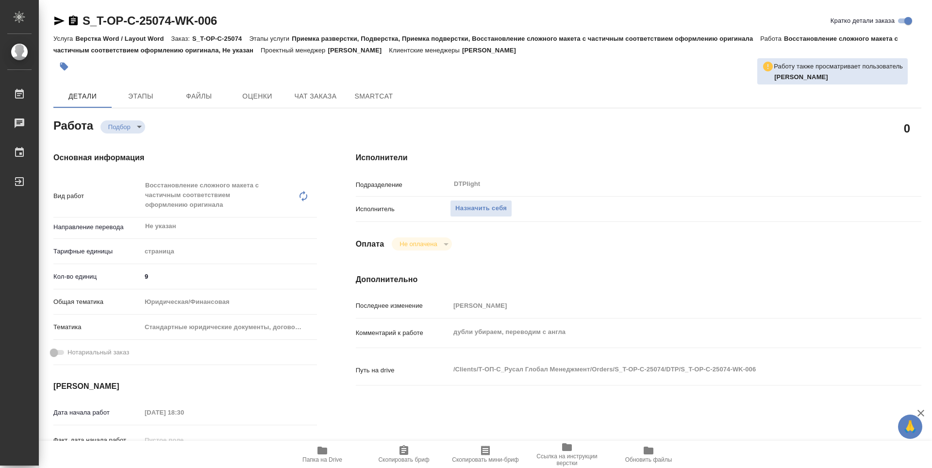
click at [340, 457] on span "Папка на Drive" at bounding box center [322, 459] width 40 height 7
type textarea "x"
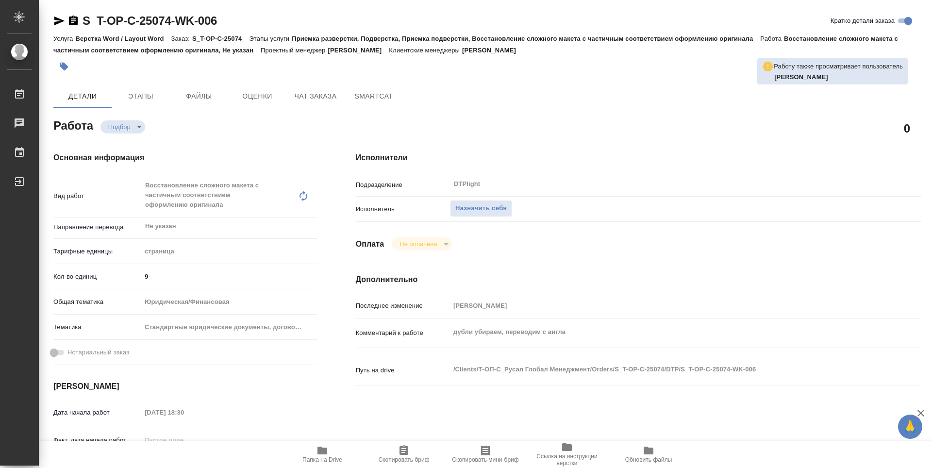
type textarea "x"
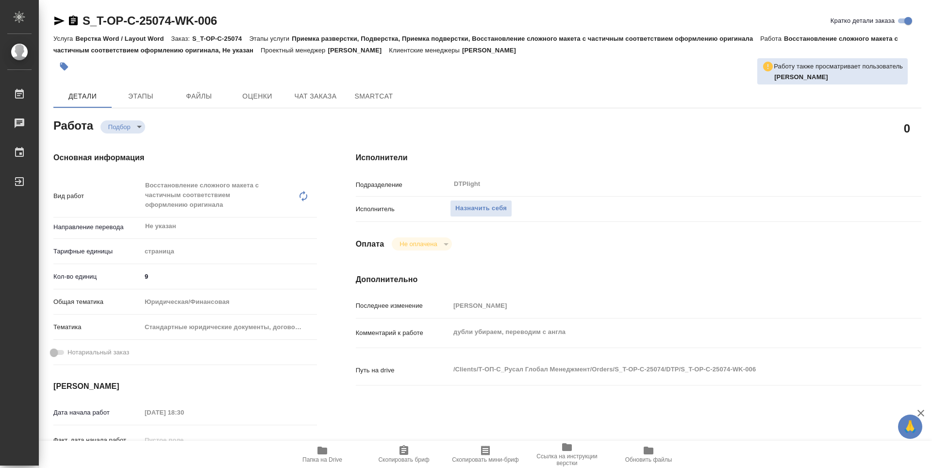
type textarea "x"
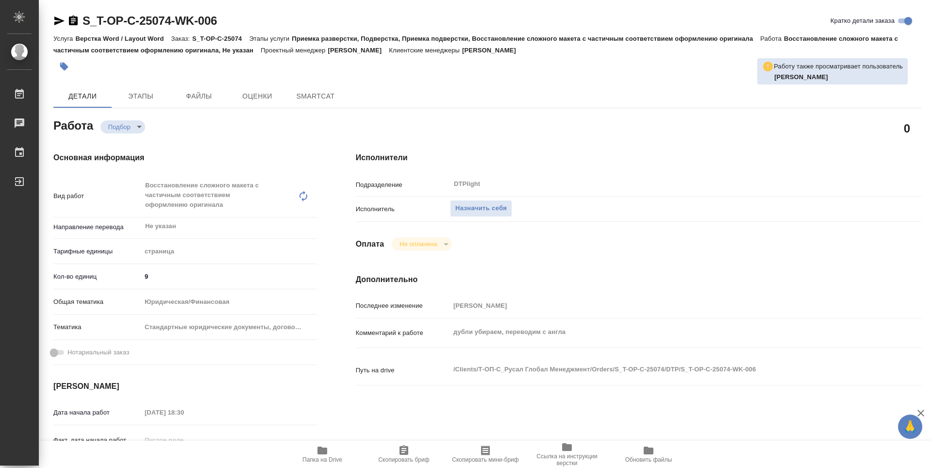
type textarea "x"
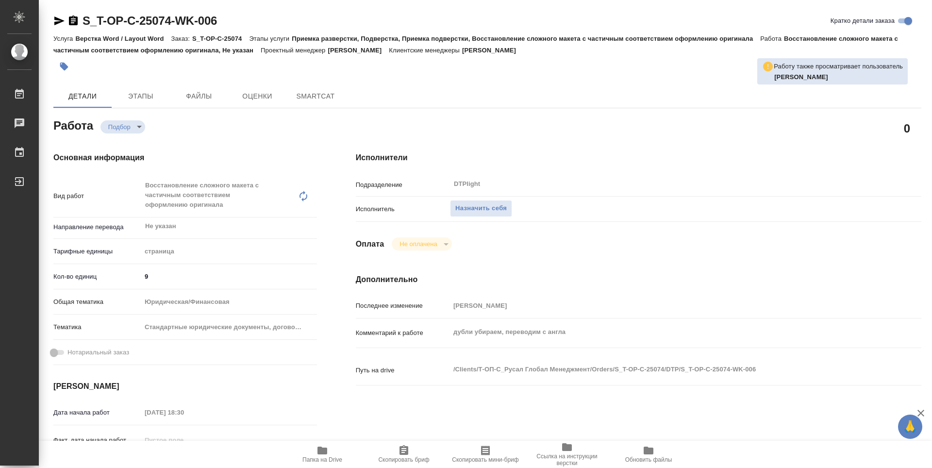
type textarea "x"
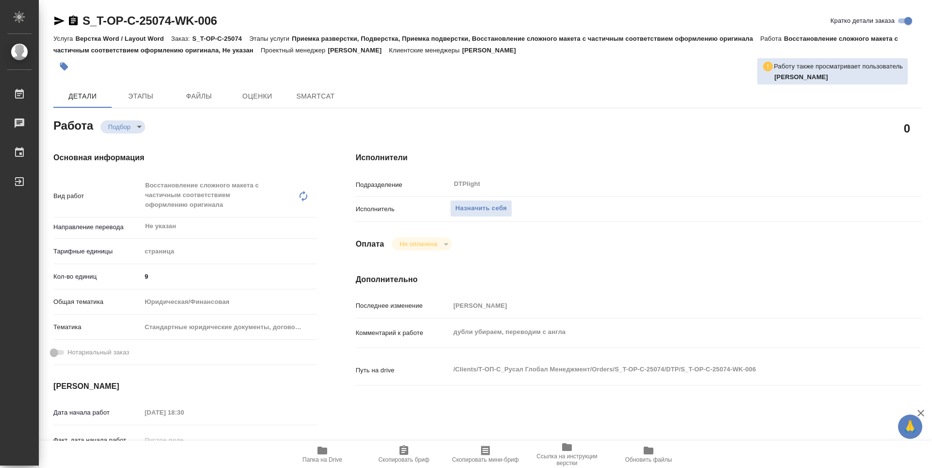
type textarea "x"
click at [490, 211] on span "Назначить себя" at bounding box center [480, 208] width 51 height 11
type textarea "x"
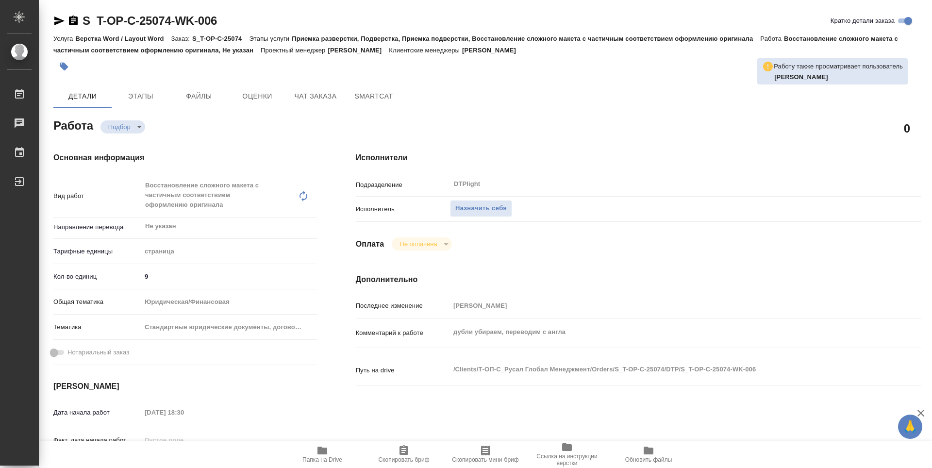
type textarea "x"
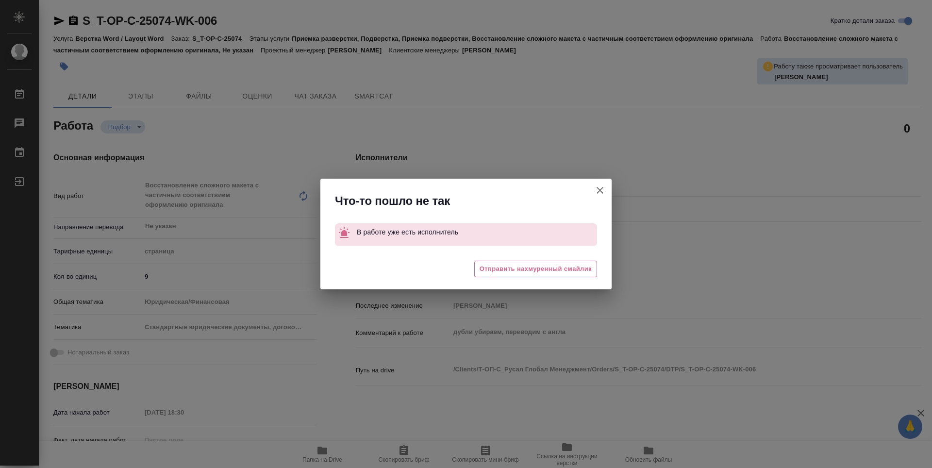
type textarea "x"
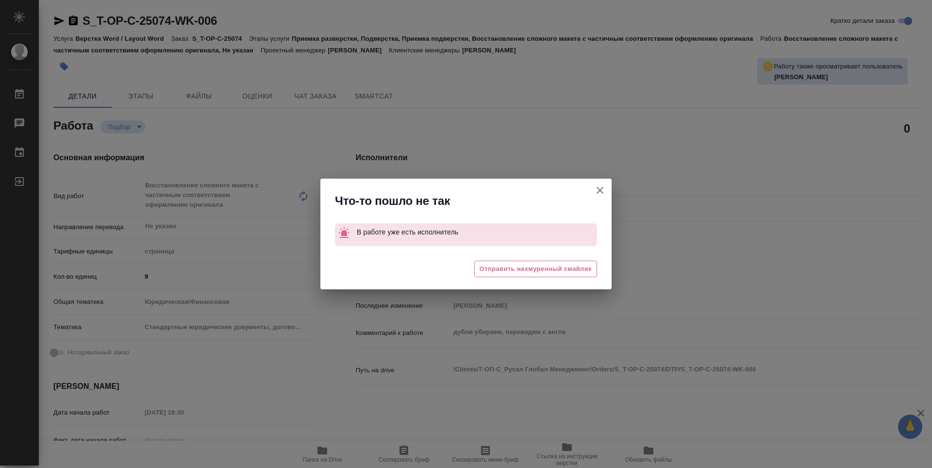
type textarea "x"
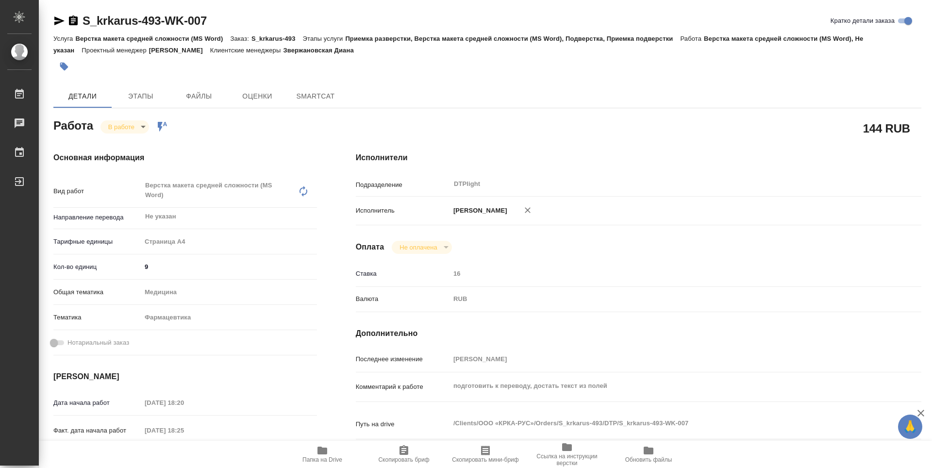
type textarea "x"
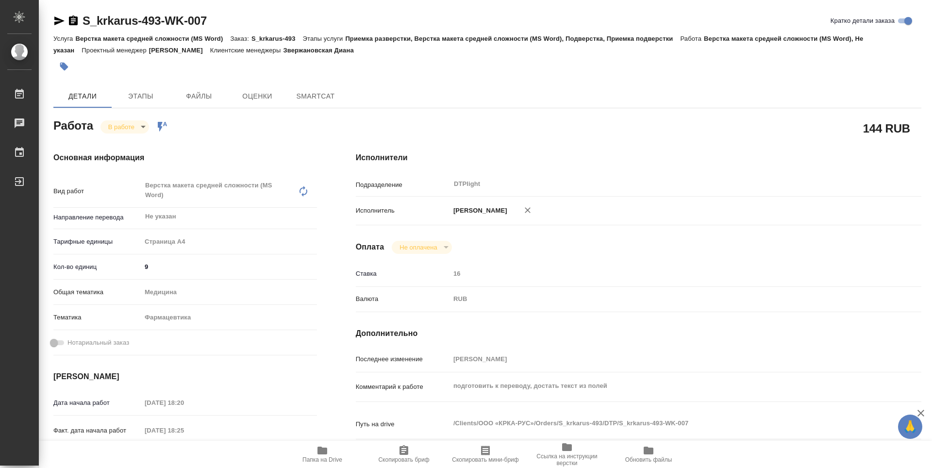
type textarea "x"
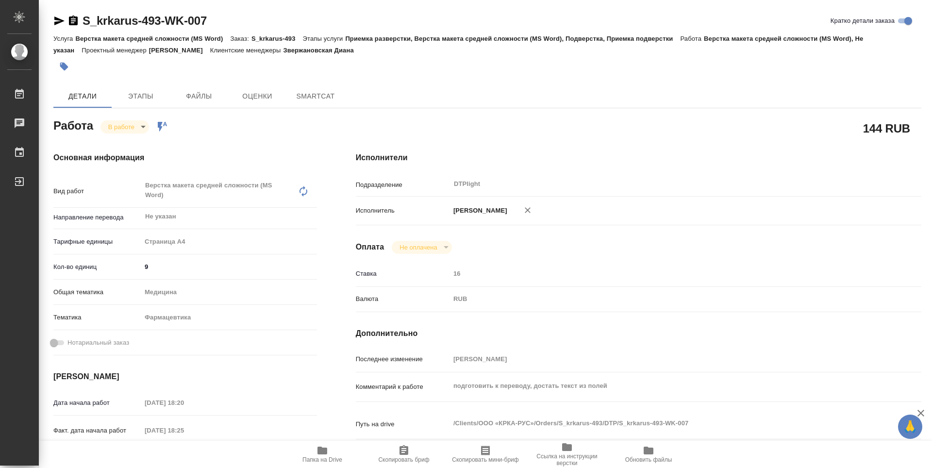
type textarea "x"
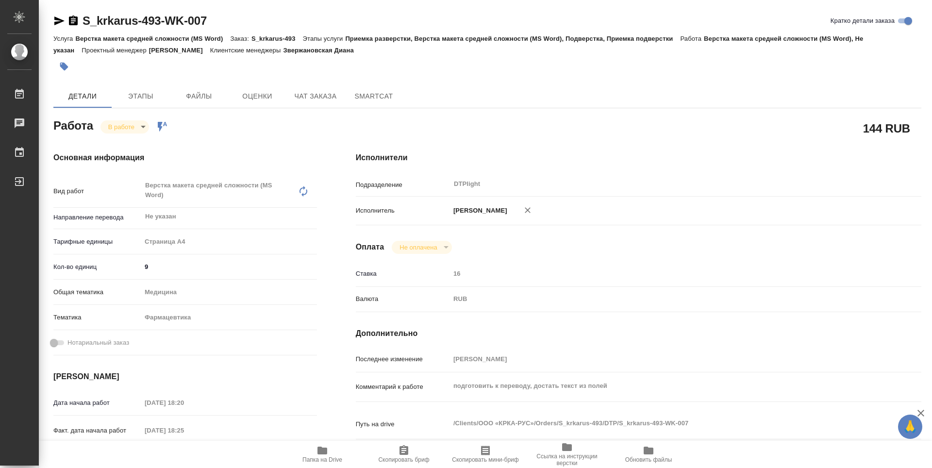
type textarea "x"
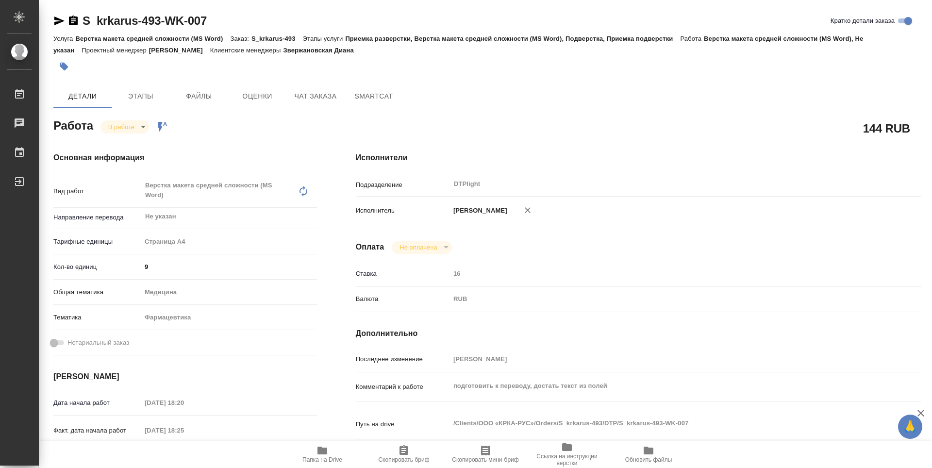
type textarea "x"
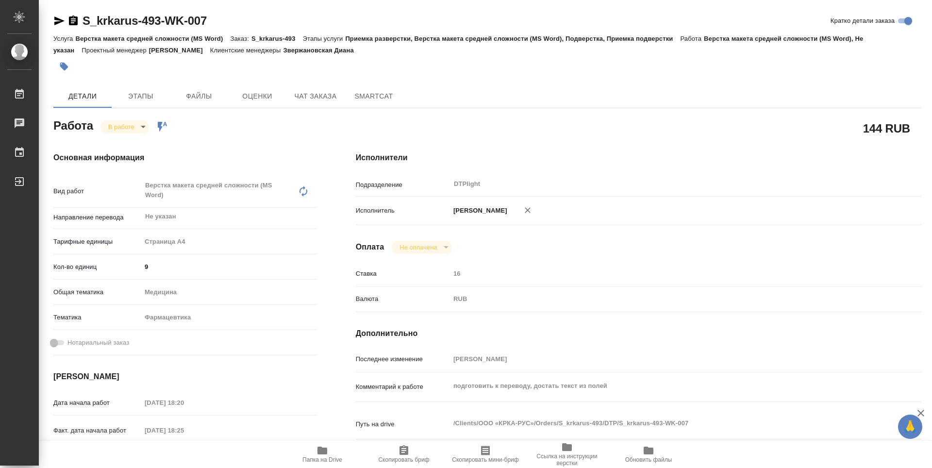
click at [589, 110] on div "144 RUB" at bounding box center [638, 128] width 604 height 63
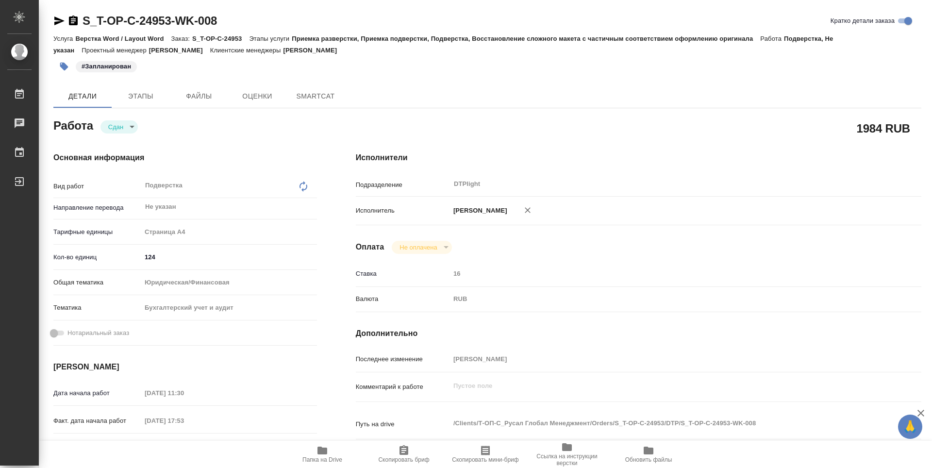
type textarea "x"
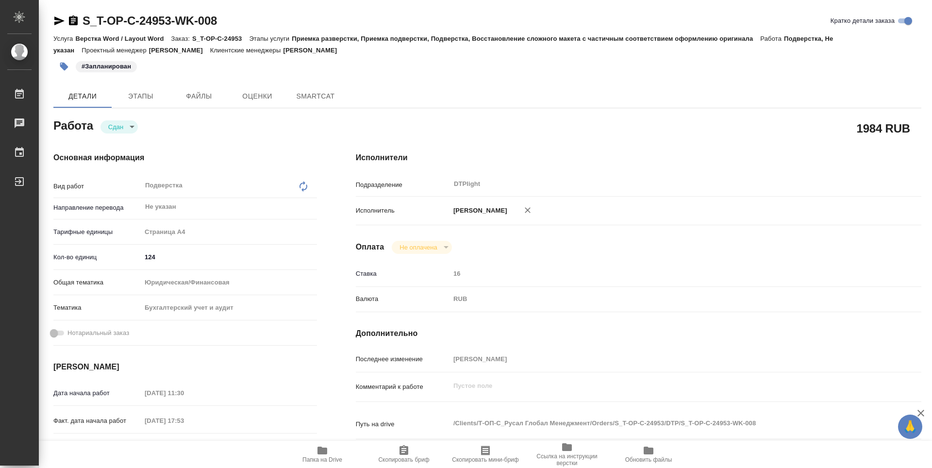
type textarea "x"
